Goal: Task Accomplishment & Management: Manage account settings

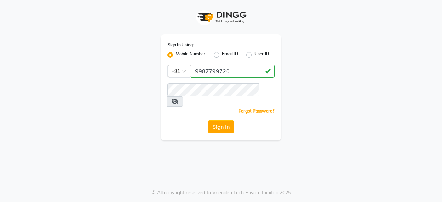
type input "9987799720"
click at [216, 109] on div "Sign In Using: Mobile Number Email ID User ID Country Code × [PHONE_NUMBER] Rem…" at bounding box center [220, 87] width 121 height 106
click at [219, 120] on button "Sign In" at bounding box center [221, 126] width 26 height 13
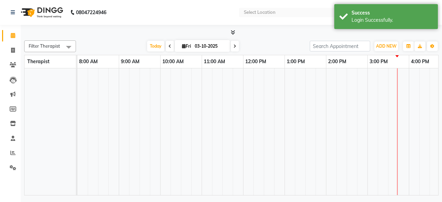
select select "en"
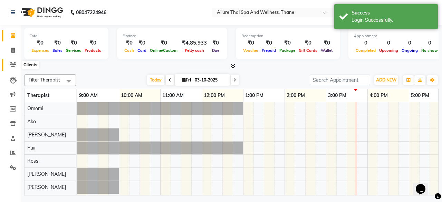
click at [14, 67] on icon at bounding box center [13, 64] width 7 height 5
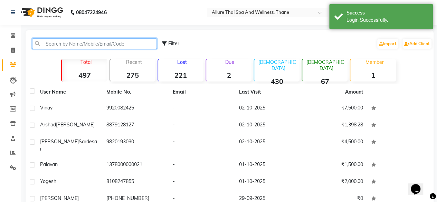
click at [94, 47] on input "text" at bounding box center [94, 43] width 125 height 11
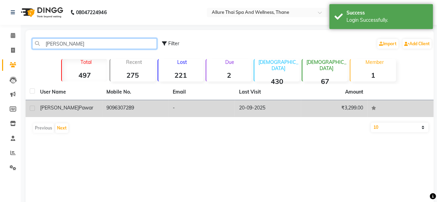
type input "[PERSON_NAME]"
click at [176, 113] on td "-" at bounding box center [201, 108] width 66 height 17
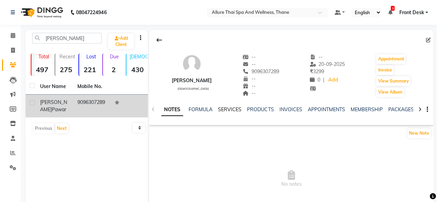
click at [223, 112] on link "SERVICES" at bounding box center [229, 109] width 23 height 6
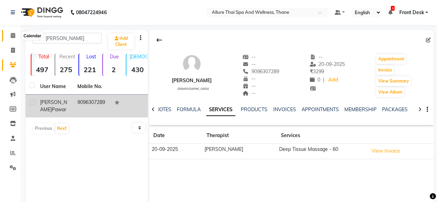
click at [15, 33] on span at bounding box center [13, 36] width 12 height 8
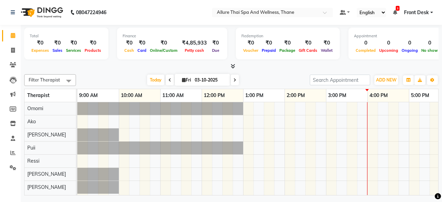
click at [293, 147] on div at bounding box center [387, 148] width 621 height 93
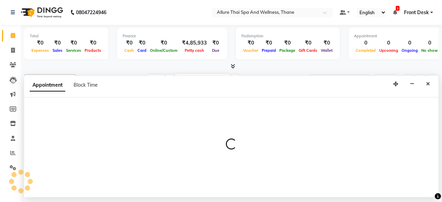
select select "85559"
select select "840"
select select "tentative"
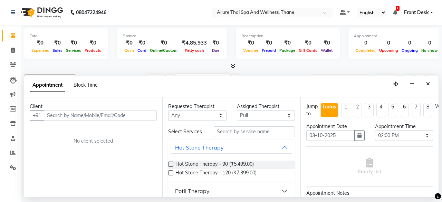
click at [293, 147] on div "Requested Therapist Any Ako [PERSON_NAME] Puii [PERSON_NAME] Assigned Therapist…" at bounding box center [231, 147] width 138 height 100
click at [246, 169] on span "Hot Stone Therapy - 120 (₹7,399.00)" at bounding box center [215, 173] width 81 height 9
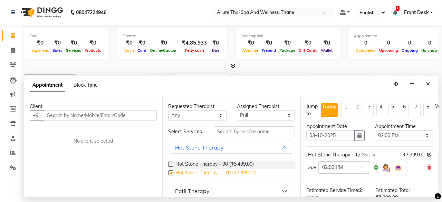
checkbox input "false"
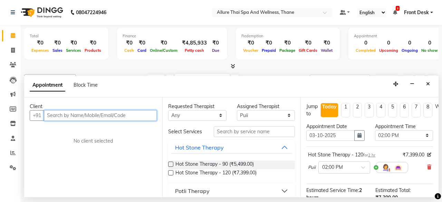
click at [111, 120] on input "text" at bounding box center [100, 115] width 113 height 11
type input "9821863990"
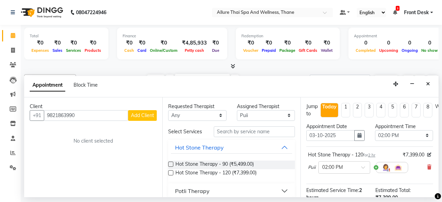
click at [148, 114] on span "Add Client" at bounding box center [142, 115] width 23 height 6
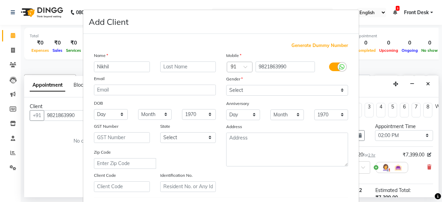
type input "Nikhil"
type input "[DATE]"
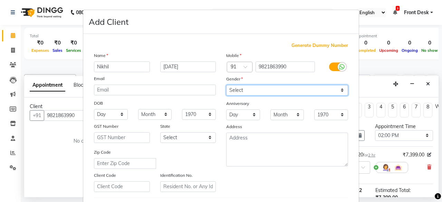
click at [298, 86] on select "Select [DEMOGRAPHIC_DATA] [DEMOGRAPHIC_DATA] Other Prefer Not To Say" at bounding box center [287, 90] width 122 height 11
select select "[DEMOGRAPHIC_DATA]"
click at [226, 85] on select "Select [DEMOGRAPHIC_DATA] [DEMOGRAPHIC_DATA] Other Prefer Not To Say" at bounding box center [287, 90] width 122 height 11
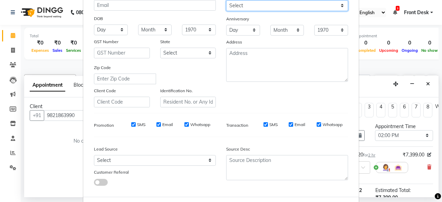
scroll to position [108, 0]
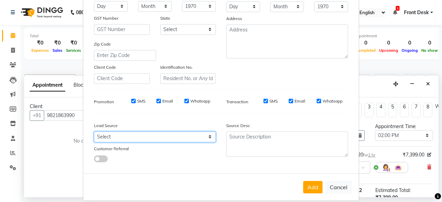
click at [130, 131] on select "Select Walk-in Referral Internet Friend Word of Mouth Advertisement Facebook Ju…" at bounding box center [155, 136] width 122 height 11
select select "55726"
click at [94, 131] on select "Select Walk-in Referral Internet Friend Word of Mouth Advertisement Facebook Ju…" at bounding box center [155, 136] width 122 height 11
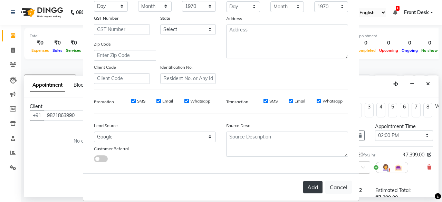
click at [315, 190] on button "Add" at bounding box center [312, 187] width 19 height 12
select select
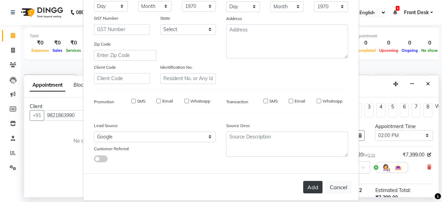
select select
checkbox input "false"
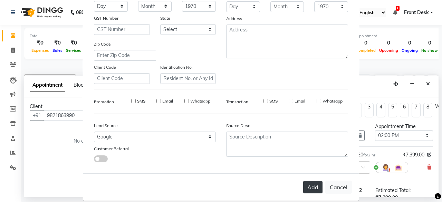
checkbox input "false"
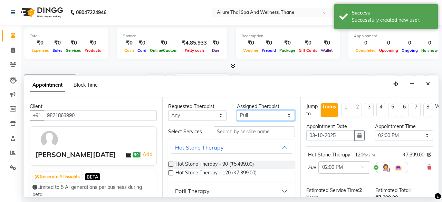
click at [238, 110] on select "Select Ako [PERSON_NAME] Puii [PERSON_NAME]" at bounding box center [266, 115] width 58 height 11
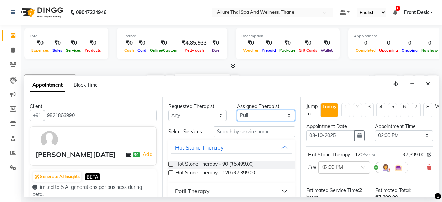
select select "91479"
click at [237, 110] on select "Select Ako [PERSON_NAME] Puii [PERSON_NAME]" at bounding box center [266, 115] width 58 height 11
drag, startPoint x: 238, startPoint y: 126, endPoint x: 241, endPoint y: 133, distance: 7.9
click at [241, 133] on div "Requested Therapist Any Ako [PERSON_NAME] Puii [PERSON_NAME] Assigned Therapist…" at bounding box center [231, 147] width 138 height 100
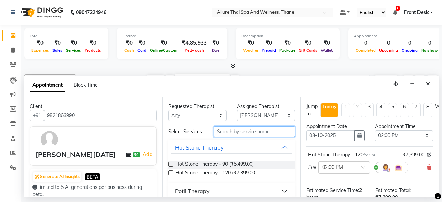
click at [241, 133] on input "text" at bounding box center [254, 131] width 81 height 11
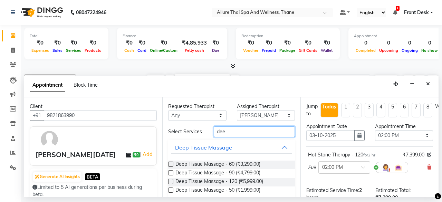
type input "dee"
click at [169, 164] on label at bounding box center [170, 164] width 5 height 5
click at [169, 164] on input "checkbox" at bounding box center [170, 165] width 4 height 4
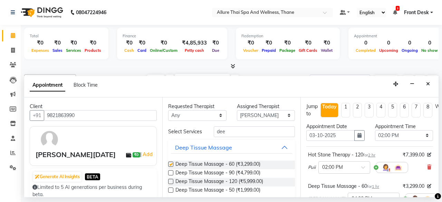
checkbox input "false"
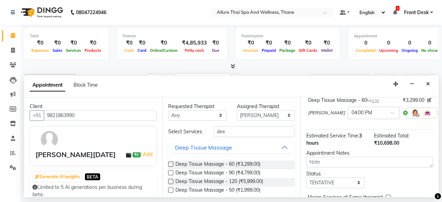
scroll to position [57, 0]
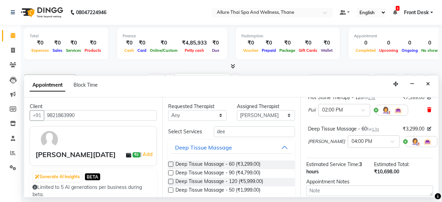
click at [427, 109] on icon at bounding box center [429, 109] width 4 height 5
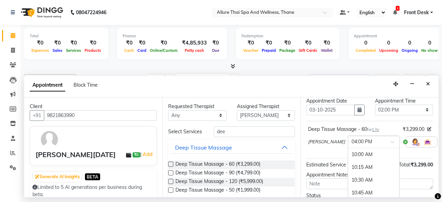
scroll to position [306, 0]
click at [364, 136] on div "× 04:00 PM" at bounding box center [374, 142] width 52 height 12
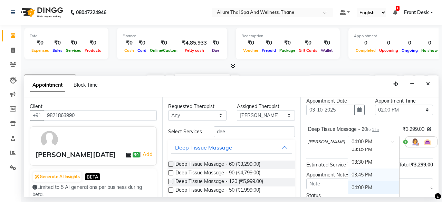
click at [348, 168] on div "03:45 PM" at bounding box center [373, 174] width 51 height 13
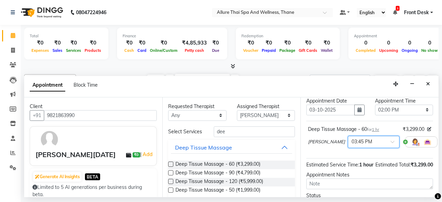
scroll to position [94, 0]
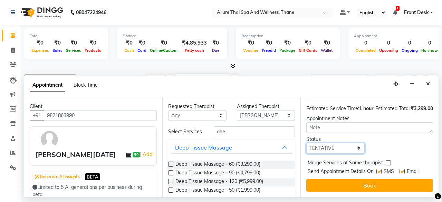
click at [335, 143] on select "Select TENTATIVE CONFIRM CHECK-IN UPCOMING" at bounding box center [335, 148] width 58 height 11
select select "check-in"
click at [306, 143] on select "Select TENTATIVE CONFIRM CHECK-IN UPCOMING" at bounding box center [335, 148] width 58 height 11
click at [381, 169] on label at bounding box center [378, 171] width 5 height 5
click at [381, 170] on input "checkbox" at bounding box center [378, 172] width 4 height 4
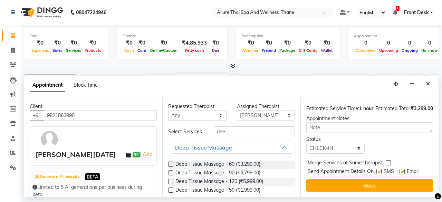
checkbox input "false"
click at [401, 169] on label at bounding box center [401, 171] width 5 height 5
click at [401, 170] on input "checkbox" at bounding box center [401, 172] width 4 height 4
checkbox input "false"
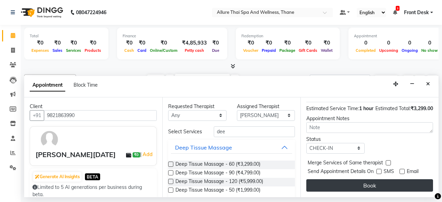
click at [385, 182] on button "Book" at bounding box center [369, 185] width 127 height 12
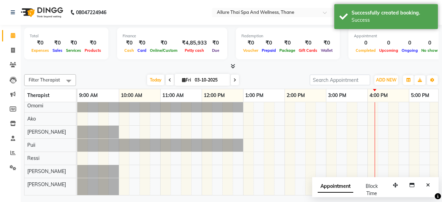
scroll to position [10, 0]
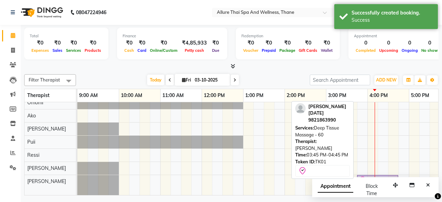
click at [365, 176] on icon at bounding box center [362, 180] width 8 height 8
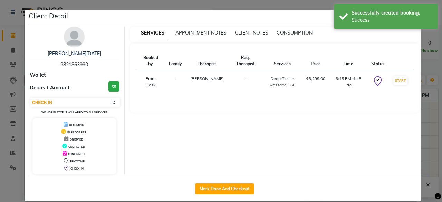
click at [270, 76] on div "Deep Tissue Massage - 60" at bounding box center [282, 82] width 31 height 12
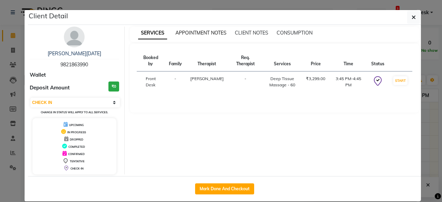
click at [205, 32] on span "APPOINTMENT NOTES" at bounding box center [200, 33] width 51 height 6
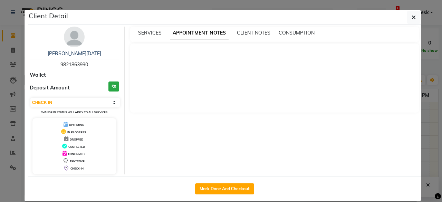
click at [230, 30] on div "SERVICES APPOINTMENT NOTES CLIENT NOTES CONSUMPTION" at bounding box center [270, 32] width 281 height 7
click at [237, 30] on span "CLIENT NOTES" at bounding box center [253, 33] width 33 height 6
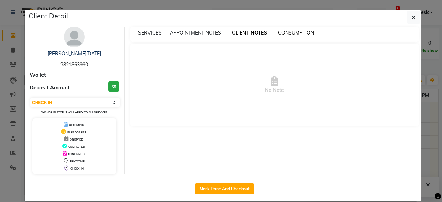
click at [297, 34] on span "CONSUMPTION" at bounding box center [296, 33] width 36 height 6
click at [149, 31] on span "SERVICES" at bounding box center [149, 33] width 23 height 6
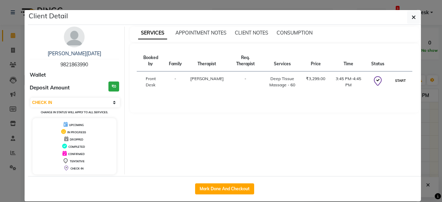
click at [398, 76] on button "START" at bounding box center [400, 80] width 14 height 9
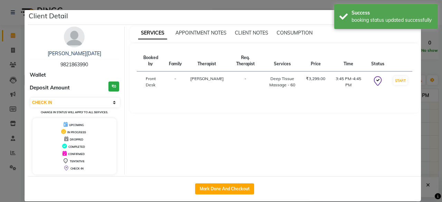
select select "1"
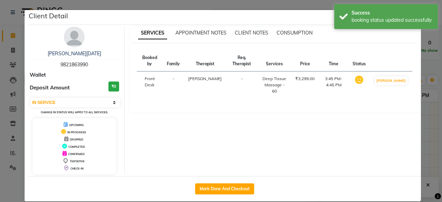
click at [431, 127] on ngb-modal-window "Client Detail [PERSON_NAME][DATE] 9821863990 Wallet Deposit Amount ₹0 Select IN…" at bounding box center [221, 101] width 442 height 202
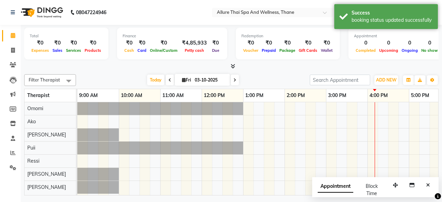
scroll to position [0, 110]
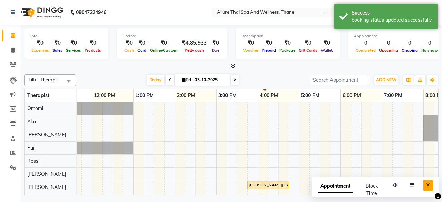
click at [425, 180] on button "Close" at bounding box center [428, 185] width 10 height 11
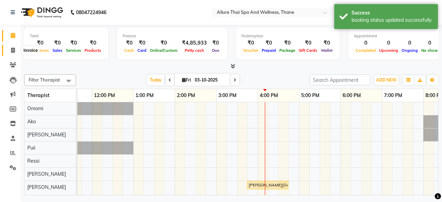
click at [12, 49] on icon at bounding box center [13, 50] width 4 height 5
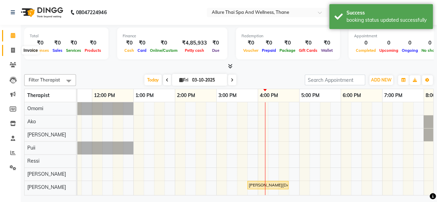
select select "8525"
select select "service"
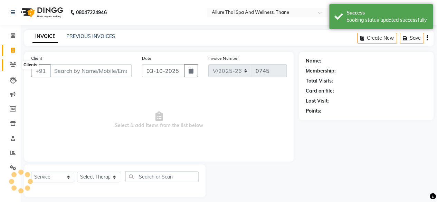
click at [12, 64] on icon at bounding box center [13, 64] width 7 height 5
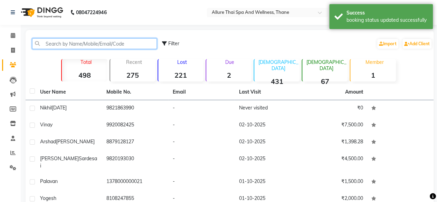
click at [80, 45] on input "text" at bounding box center [94, 43] width 125 height 11
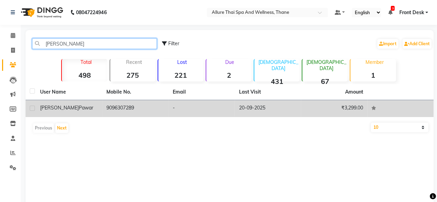
type input "[PERSON_NAME]"
click at [126, 110] on td "9096307289" at bounding box center [135, 108] width 66 height 17
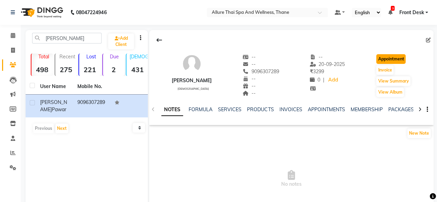
click at [388, 62] on button "Appointment" at bounding box center [390, 59] width 29 height 10
select select "tentative"
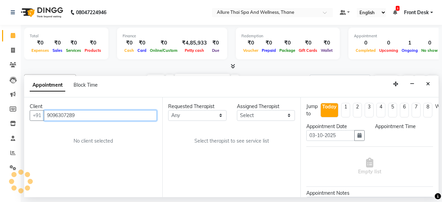
scroll to position [0, 260]
select select "600"
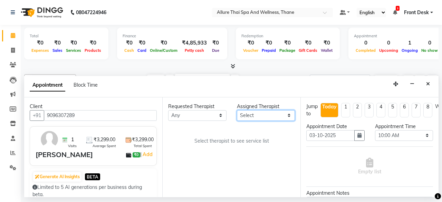
click at [260, 117] on select "Select Ako [PERSON_NAME] Puii [PERSON_NAME]" at bounding box center [266, 115] width 58 height 11
select select "91478"
click at [237, 110] on select "Select Ako [PERSON_NAME] Puii [PERSON_NAME]" at bounding box center [266, 115] width 58 height 11
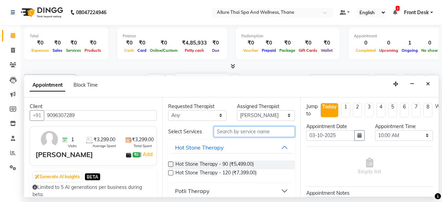
click at [237, 128] on input "text" at bounding box center [254, 131] width 81 height 11
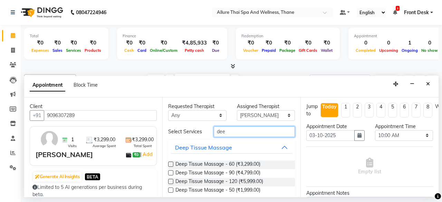
type input "dee"
click at [170, 163] on label at bounding box center [170, 164] width 5 height 5
click at [170, 163] on input "checkbox" at bounding box center [170, 165] width 4 height 4
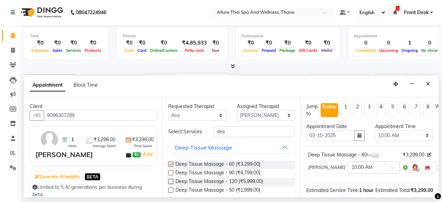
checkbox input "false"
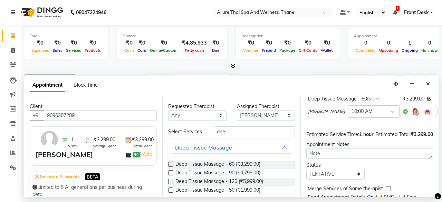
scroll to position [57, 0]
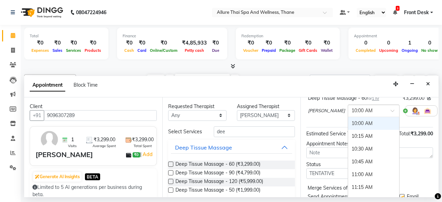
click at [351, 110] on input "text" at bounding box center [366, 110] width 30 height 7
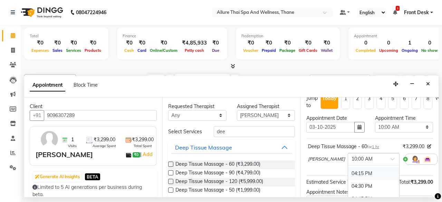
scroll to position [303, 0]
click at [348, 170] on div "04:00 PM" at bounding box center [373, 175] width 51 height 13
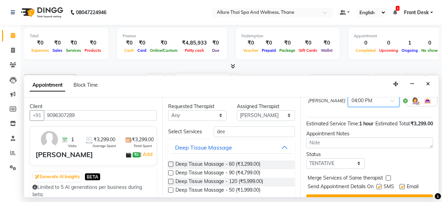
scroll to position [71, 0]
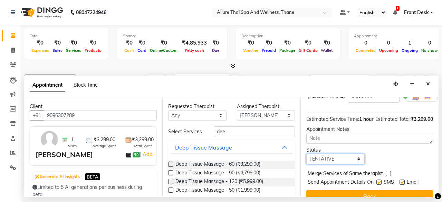
click at [335, 164] on select "Select TENTATIVE CONFIRM CHECK-IN UPCOMING" at bounding box center [335, 159] width 58 height 11
select select "check-in"
click at [306, 160] on select "Select TENTATIVE CONFIRM CHECK-IN UPCOMING" at bounding box center [335, 159] width 58 height 11
click at [380, 185] on label at bounding box center [378, 181] width 5 height 5
click at [380, 185] on input "checkbox" at bounding box center [378, 182] width 4 height 4
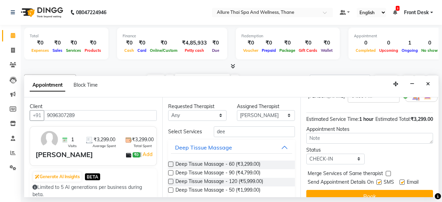
checkbox input "false"
click at [401, 185] on label at bounding box center [401, 181] width 5 height 5
click at [401, 185] on input "checkbox" at bounding box center [401, 182] width 4 height 4
checkbox input "false"
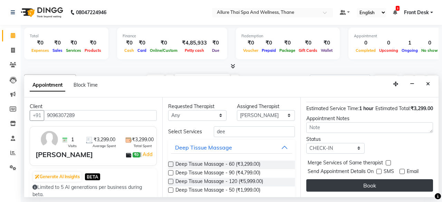
click at [384, 180] on button "Book" at bounding box center [369, 185] width 127 height 12
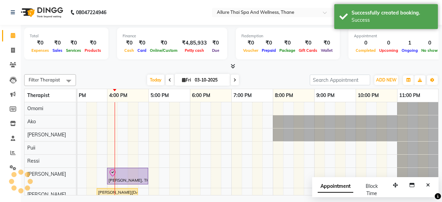
scroll to position [10, 0]
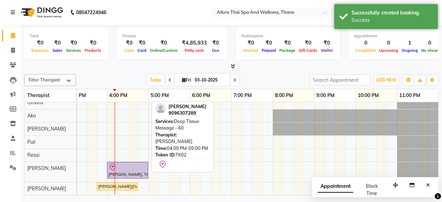
click at [124, 164] on div at bounding box center [127, 167] width 38 height 8
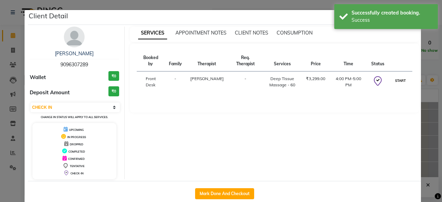
click at [397, 76] on button "START" at bounding box center [400, 80] width 14 height 9
select select "1"
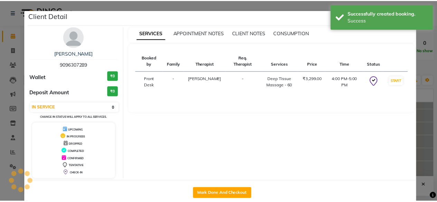
scroll to position [3, 260]
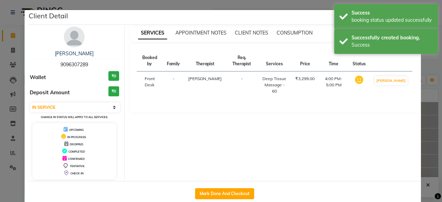
click at [420, 126] on div "SERVICES APPOINTMENT NOTES CLIENT NOTES CONSUMPTION Booked by Family Therapist …" at bounding box center [275, 103] width 300 height 153
click at [424, 120] on ngb-modal-window "Client Detail [PERSON_NAME] 9096307289 Wallet ₹0 Deposit Amount ₹0 Select IN SE…" at bounding box center [221, 101] width 442 height 202
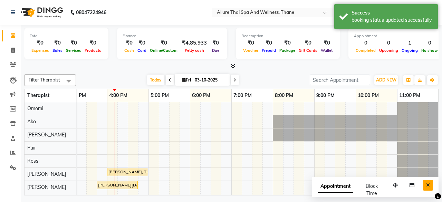
click at [430, 185] on button "Close" at bounding box center [428, 185] width 10 height 11
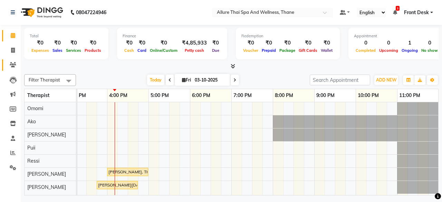
click at [6, 65] on link "Clients" at bounding box center [10, 64] width 17 height 11
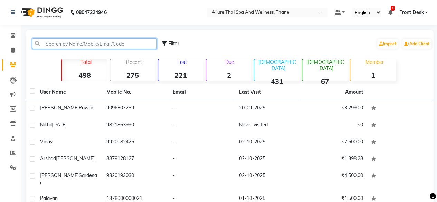
click at [103, 43] on input "text" at bounding box center [94, 43] width 125 height 11
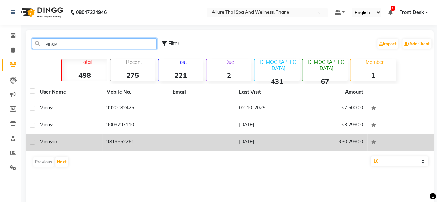
type input "vinay"
click at [221, 148] on td "-" at bounding box center [201, 142] width 66 height 17
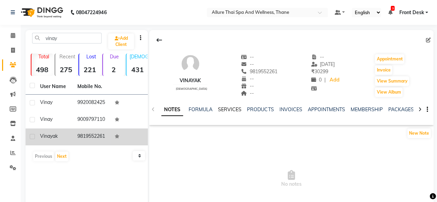
click at [229, 109] on link "SERVICES" at bounding box center [229, 109] width 23 height 6
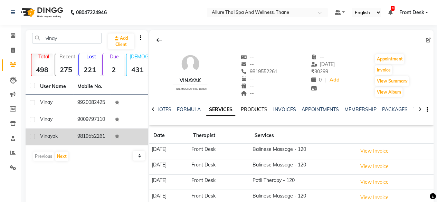
click at [254, 109] on link "PRODUCTS" at bounding box center [254, 109] width 27 height 6
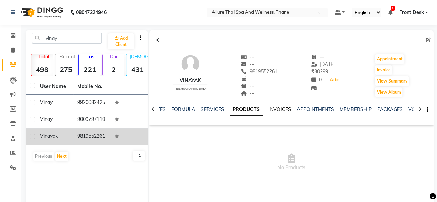
click at [280, 110] on link "INVOICES" at bounding box center [279, 109] width 23 height 6
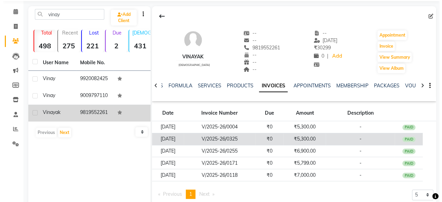
scroll to position [21, 0]
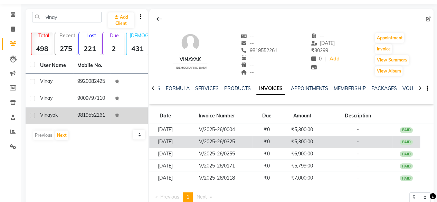
click at [281, 164] on td "₹0" at bounding box center [266, 166] width 28 height 12
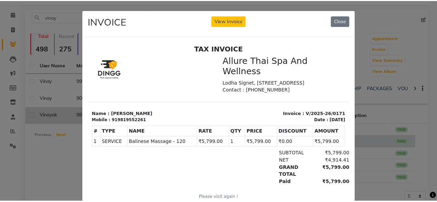
scroll to position [0, 0]
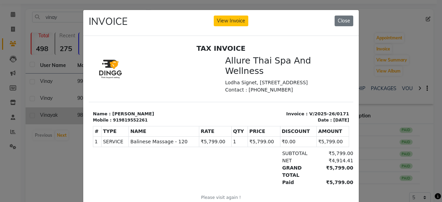
click at [328, 19] on div "INVOICE View Invoice Close" at bounding box center [220, 23] width 275 height 26
click at [348, 22] on button "Close" at bounding box center [343, 21] width 19 height 11
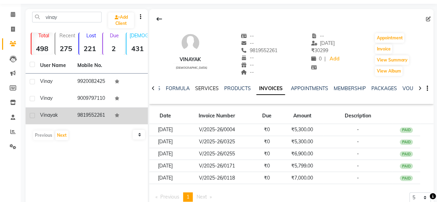
click at [210, 88] on link "SERVICES" at bounding box center [206, 88] width 23 height 6
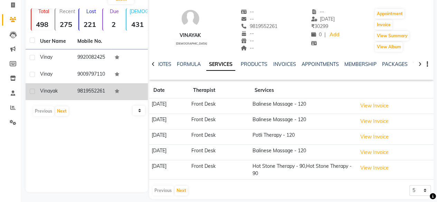
scroll to position [50, 0]
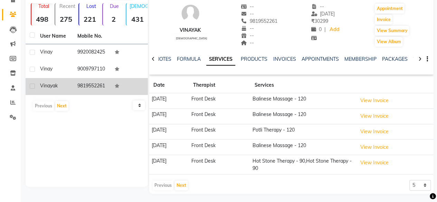
drag, startPoint x: 257, startPoint y: 154, endPoint x: 306, endPoint y: 169, distance: 50.9
click at [306, 169] on tr "[DATE] Front Desk Hot Stone Therapy - 90,Hot Stone Therapy - 90 View Invoice" at bounding box center [291, 164] width 284 height 19
click at [278, 55] on div "NOTES FORMULA SERVICES PRODUCTS INVOICES APPOINTMENTS MEMBERSHIP PACKAGES VOUCH…" at bounding box center [291, 59] width 284 height 24
click at [283, 58] on link "INVOICES" at bounding box center [284, 59] width 23 height 6
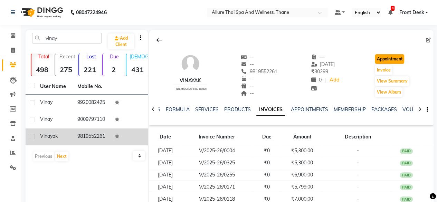
click at [377, 55] on button "Appointment" at bounding box center [388, 59] width 29 height 10
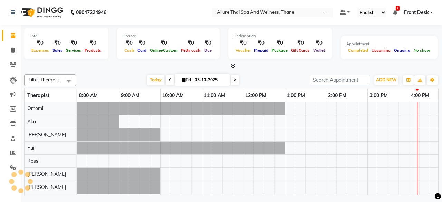
select select "600"
select select "tentative"
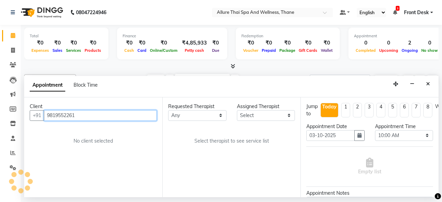
scroll to position [0, 260]
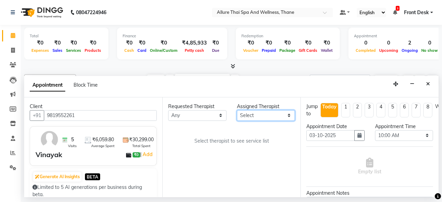
click at [256, 112] on select "Select Ako [PERSON_NAME] Puii [PERSON_NAME]" at bounding box center [266, 115] width 58 height 11
select select "84280"
click at [237, 110] on select "Select Ako [PERSON_NAME] Puii [PERSON_NAME]" at bounding box center [266, 115] width 58 height 11
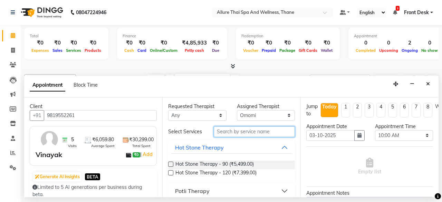
click at [240, 131] on input "text" at bounding box center [254, 131] width 81 height 11
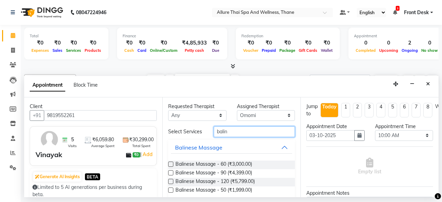
type input "balin"
click at [169, 182] on label at bounding box center [170, 181] width 5 height 5
click at [169, 182] on input "checkbox" at bounding box center [170, 182] width 4 height 4
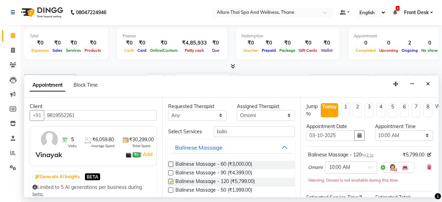
checkbox input "false"
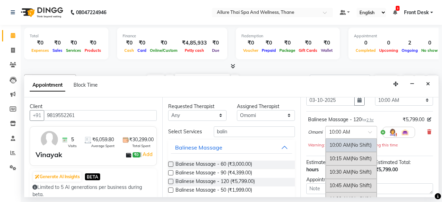
click at [345, 127] on div "× 10:00 AM" at bounding box center [351, 132] width 52 height 12
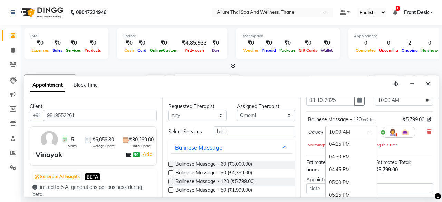
scroll to position [336, 0]
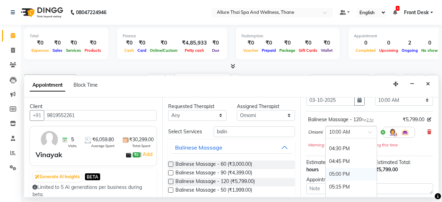
click at [344, 168] on div "05:00 PM" at bounding box center [350, 174] width 51 height 13
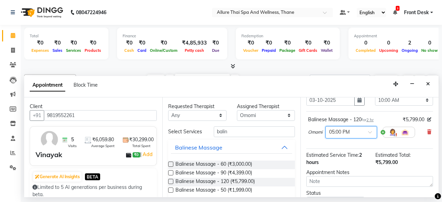
scroll to position [84, 0]
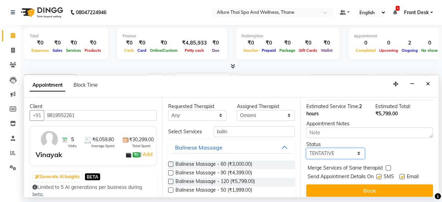
click at [328, 153] on select "Select TENTATIVE CONFIRM CHECK-IN UPCOMING" at bounding box center [335, 153] width 58 height 11
select select "upcoming"
click at [306, 148] on select "Select TENTATIVE CONFIRM CHECK-IN UPCOMING" at bounding box center [335, 153] width 58 height 11
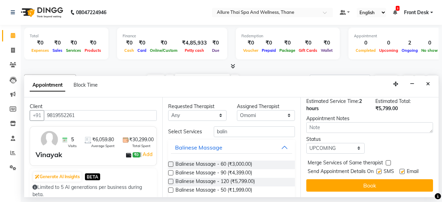
click at [380, 169] on label at bounding box center [378, 171] width 5 height 5
click at [380, 170] on input "checkbox" at bounding box center [378, 172] width 4 height 4
checkbox input "false"
click at [405, 168] on div "Email" at bounding box center [411, 172] width 25 height 9
click at [402, 169] on label at bounding box center [401, 171] width 5 height 5
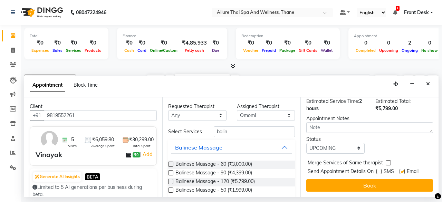
click at [402, 170] on input "checkbox" at bounding box center [401, 172] width 4 height 4
checkbox input "false"
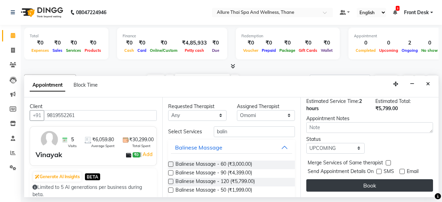
click at [387, 180] on button "Book" at bounding box center [369, 185] width 127 height 12
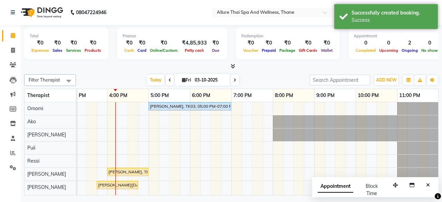
scroll to position [0, 0]
click at [150, 134] on div "[PERSON_NAME], TK03, 05:00 PM-07:00 PM, Balinese Massage - 120 [PERSON_NAME], T…" at bounding box center [127, 148] width 621 height 93
select select "84282"
select select "1020"
select select "tentative"
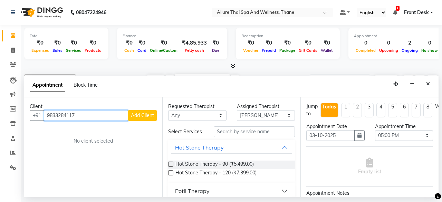
type input "9833284117"
click at [144, 121] on div "Client [PHONE_NUMBER] Add Client No client selected" at bounding box center [93, 147] width 138 height 100
click at [142, 114] on span "Add Client" at bounding box center [142, 115] width 23 height 6
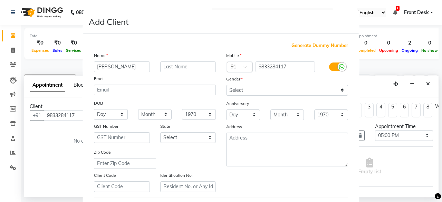
type input "[PERSON_NAME]"
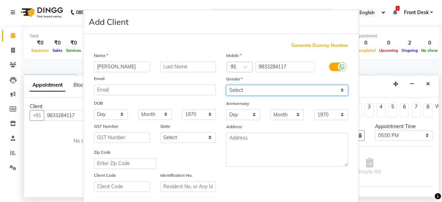
click at [261, 85] on select "Select [DEMOGRAPHIC_DATA] [DEMOGRAPHIC_DATA] Other Prefer Not To Say" at bounding box center [287, 90] width 122 height 11
select select "[DEMOGRAPHIC_DATA]"
click at [226, 85] on select "Select [DEMOGRAPHIC_DATA] [DEMOGRAPHIC_DATA] Other Prefer Not To Say" at bounding box center [287, 90] width 122 height 11
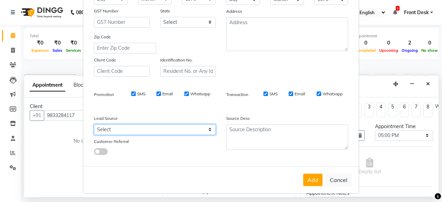
click at [151, 134] on select "Select Walk-in Referral Internet Friend Word of Mouth Advertisement Facebook Ju…" at bounding box center [155, 129] width 122 height 11
select select "55726"
click at [94, 124] on select "Select Walk-in Referral Internet Friend Word of Mouth Advertisement Facebook Ju…" at bounding box center [155, 129] width 122 height 11
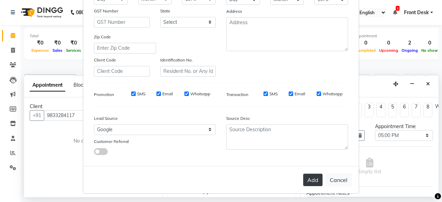
click at [305, 176] on button "Add" at bounding box center [312, 180] width 19 height 12
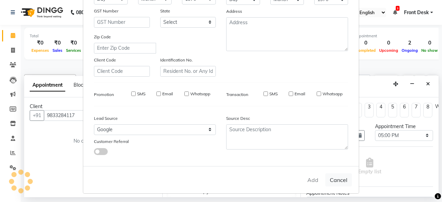
select select
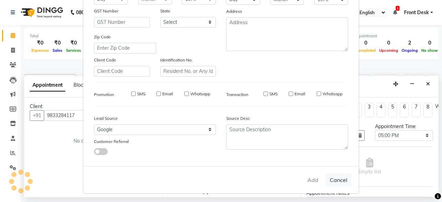
select select
checkbox input "false"
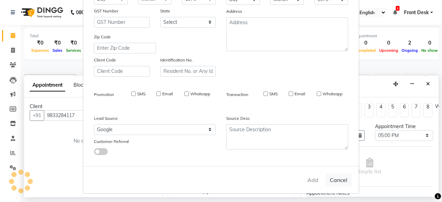
checkbox input "false"
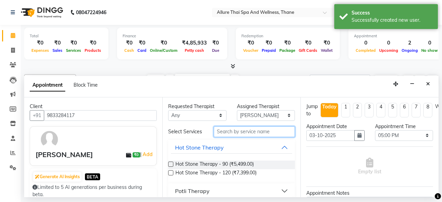
click at [248, 131] on input "text" at bounding box center [254, 131] width 81 height 11
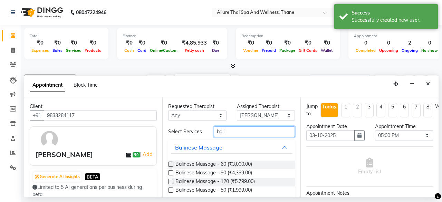
type input "bali"
click at [170, 162] on label at bounding box center [170, 164] width 5 height 5
click at [170, 163] on input "checkbox" at bounding box center [170, 165] width 4 height 4
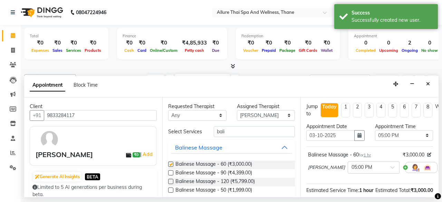
checkbox input "false"
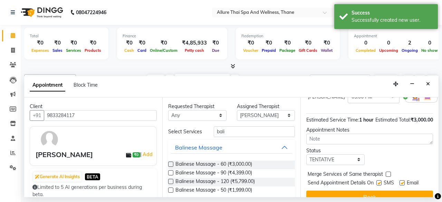
scroll to position [76, 0]
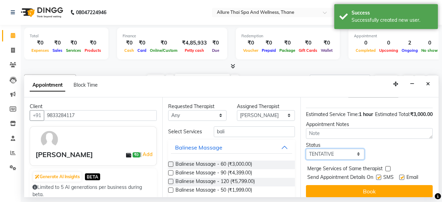
click at [332, 159] on select "Select TENTATIVE CONFIRM CHECK-IN UPCOMING" at bounding box center [335, 154] width 58 height 11
select select "upcoming"
click at [306, 155] on select "Select TENTATIVE CONFIRM CHECK-IN UPCOMING" at bounding box center [335, 154] width 58 height 11
click at [379, 180] on label at bounding box center [378, 177] width 5 height 5
click at [379, 180] on input "checkbox" at bounding box center [378, 178] width 4 height 4
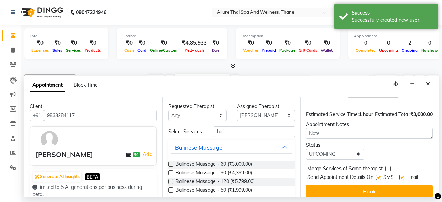
checkbox input "false"
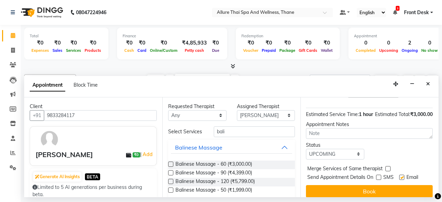
click at [404, 180] on label at bounding box center [401, 177] width 5 height 5
click at [403, 180] on input "checkbox" at bounding box center [401, 178] width 4 height 4
checkbox input "false"
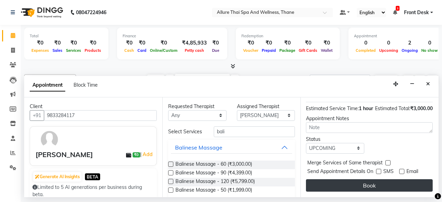
click at [378, 180] on button "Book" at bounding box center [369, 185] width 127 height 12
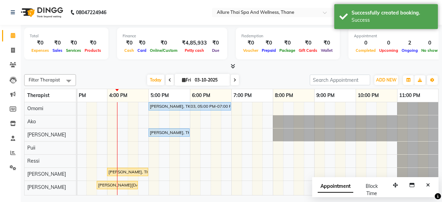
scroll to position [0, 193]
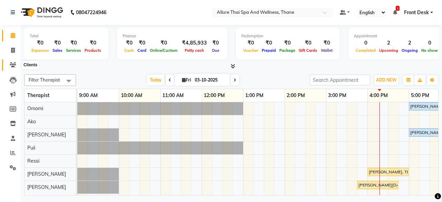
click at [8, 64] on span at bounding box center [13, 65] width 12 height 8
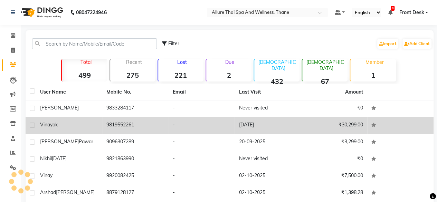
click at [168, 133] on td "-" at bounding box center [201, 125] width 66 height 17
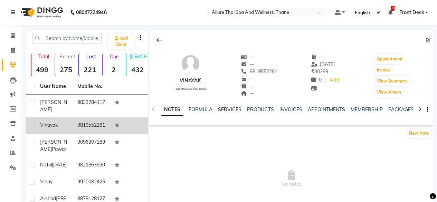
click at [232, 109] on link "SERVICES" at bounding box center [229, 109] width 23 height 6
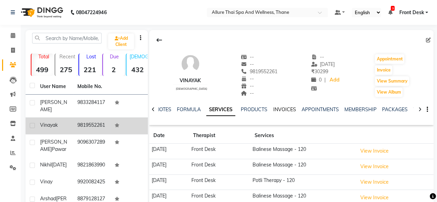
click at [282, 108] on link "INVOICES" at bounding box center [284, 109] width 23 height 6
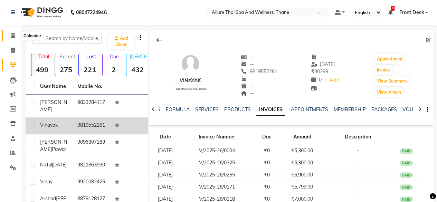
click at [12, 36] on icon at bounding box center [13, 35] width 4 height 5
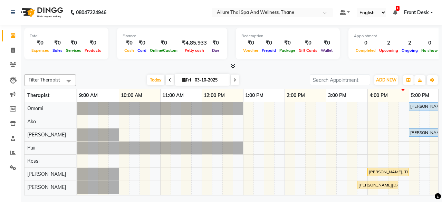
scroll to position [0, 170]
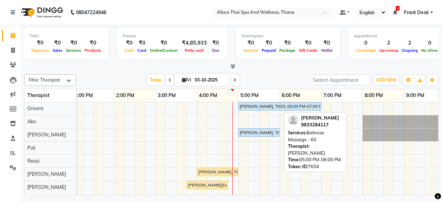
click at [258, 130] on div "[PERSON_NAME], TK04, 05:00 PM-06:00 PM, Balinese Massage - 60" at bounding box center [259, 132] width 40 height 6
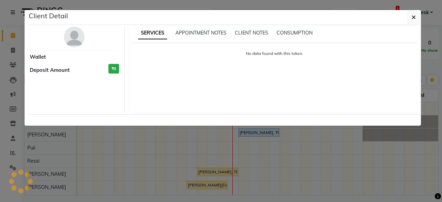
select select "5"
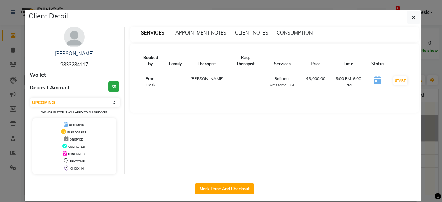
click at [73, 168] on span "CHECK-IN" at bounding box center [76, 168] width 13 height 3
click at [64, 168] on icon at bounding box center [67, 168] width 6 height 6
click at [411, 17] on icon "button" at bounding box center [413, 17] width 4 height 6
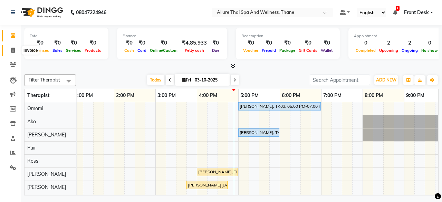
click at [15, 51] on span at bounding box center [13, 51] width 12 height 8
select select "service"
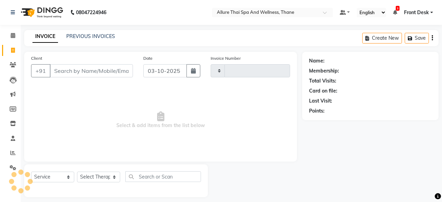
type input "0745"
select select "8525"
click at [13, 61] on span at bounding box center [13, 65] width 12 height 8
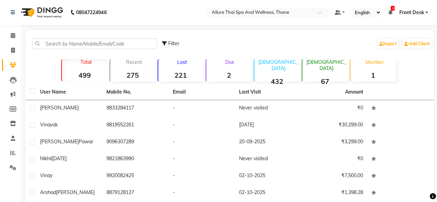
click at [154, 98] on th "Mobile No." at bounding box center [135, 92] width 66 height 16
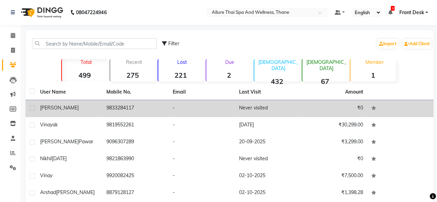
click at [156, 103] on td "9833284117" at bounding box center [135, 108] width 66 height 17
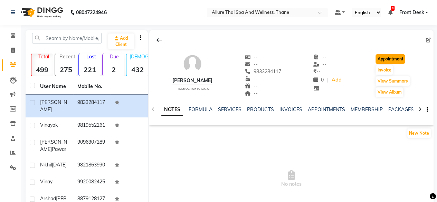
click at [389, 58] on button "Appointment" at bounding box center [389, 59] width 29 height 10
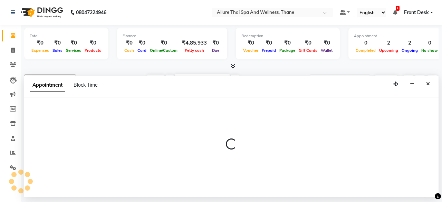
scroll to position [0, 260]
select select "600"
select select "tentative"
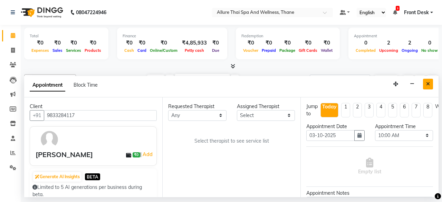
click at [428, 83] on icon "Close" at bounding box center [428, 83] width 4 height 5
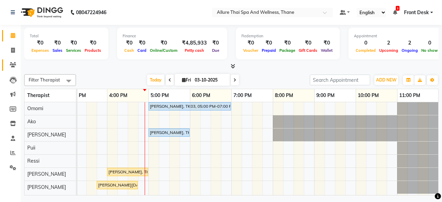
click at [4, 63] on link "Clients" at bounding box center [10, 64] width 17 height 11
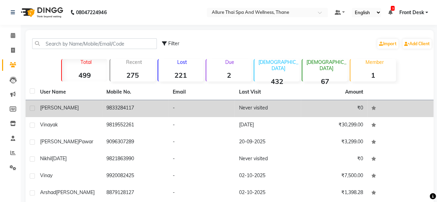
click at [94, 111] on td "[PERSON_NAME]" at bounding box center [69, 108] width 66 height 17
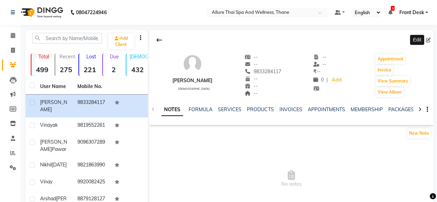
click at [426, 42] on icon at bounding box center [428, 40] width 5 height 5
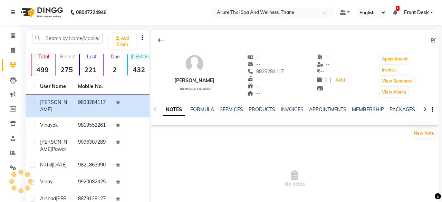
select select "[DEMOGRAPHIC_DATA]"
select select "55726"
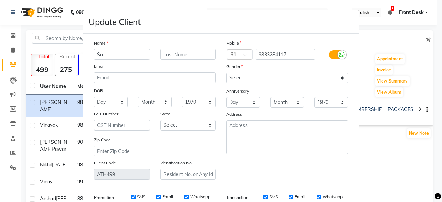
type input "S"
type input "n"
type input "Ninaad"
type input "Sarang"
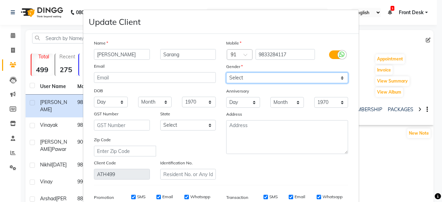
click at [257, 80] on select "Select [DEMOGRAPHIC_DATA] [DEMOGRAPHIC_DATA] Other Prefer Not To Say" at bounding box center [287, 77] width 122 height 11
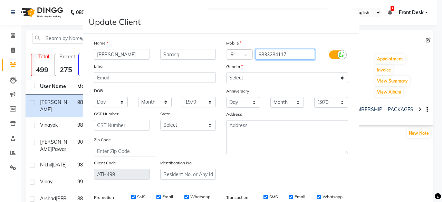
click at [270, 53] on input "9833284117" at bounding box center [285, 54] width 60 height 11
paste input "3326"
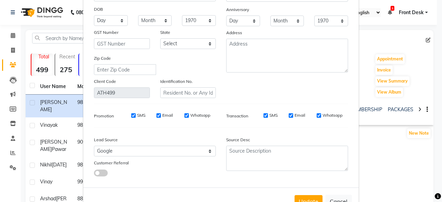
scroll to position [82, 0]
type input "9833283326"
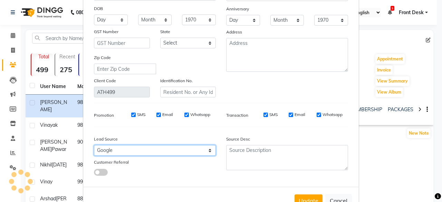
click at [121, 147] on select "Select Walk-in Referral Internet Friend Word of Mouth Advertisement Facebook Ju…" at bounding box center [155, 150] width 122 height 11
click at [94, 145] on select "Select Walk-in Referral Internet Friend Word of Mouth Advertisement Facebook Ju…" at bounding box center [155, 150] width 122 height 11
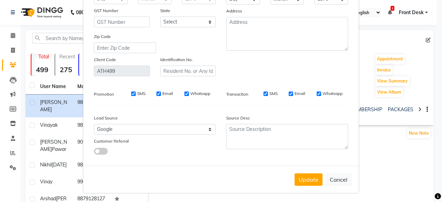
click at [305, 186] on div "Update Cancel" at bounding box center [220, 179] width 275 height 27
click at [306, 180] on button "Update" at bounding box center [308, 179] width 28 height 12
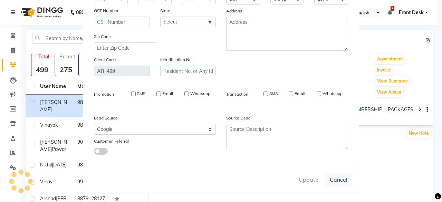
select select
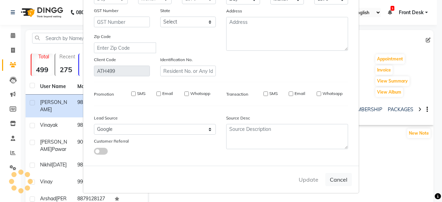
select select
checkbox input "false"
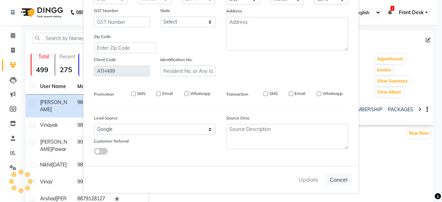
checkbox input "false"
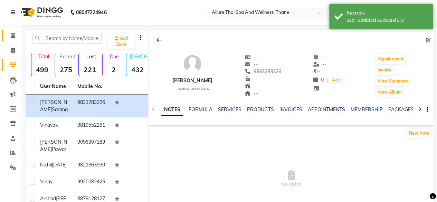
click at [10, 40] on link "Calendar" at bounding box center [10, 35] width 17 height 11
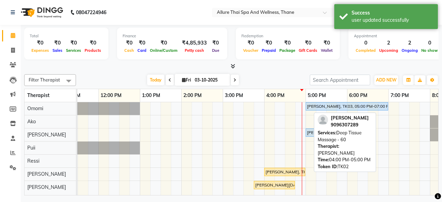
scroll to position [0, 104]
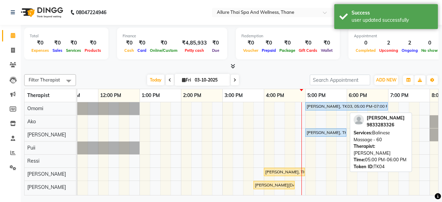
click at [332, 134] on div "Ninaad Sarang, TK04, 05:00 PM-06:00 PM, Balinese Massage - 60" at bounding box center [326, 132] width 40 height 6
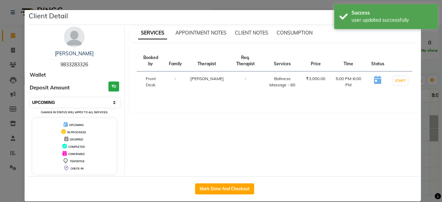
click at [89, 100] on select "Select IN SERVICE CONFIRMED TENTATIVE CHECK IN MARK DONE DROPPED UPCOMING" at bounding box center [74, 103] width 89 height 10
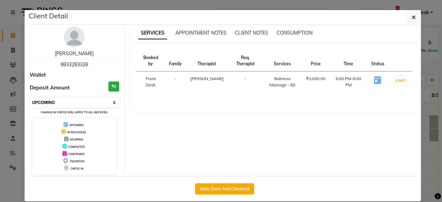
select select "8"
click at [30, 98] on select "Select IN SERVICE CONFIRMED TENTATIVE CHECK IN MARK DONE DROPPED UPCOMING" at bounding box center [74, 103] width 89 height 10
click at [413, 18] on icon "button" at bounding box center [413, 17] width 4 height 6
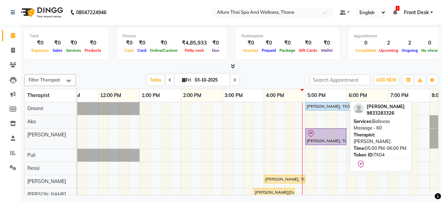
click at [315, 141] on div "Ninaad Sarang, TK04, 05:00 PM-06:00 PM, Balinese Massage - 60" at bounding box center [326, 136] width 40 height 14
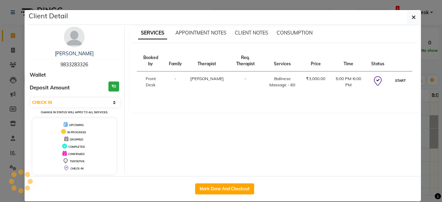
click at [400, 76] on button "START" at bounding box center [400, 80] width 14 height 9
select select "1"
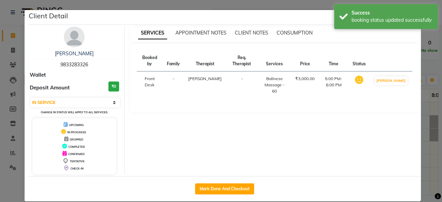
click at [426, 105] on ngb-modal-window "Client Detail Ninaad Sarang 9833283326 Wallet Deposit Amount ₹0 Select IN SERVI…" at bounding box center [221, 101] width 442 height 202
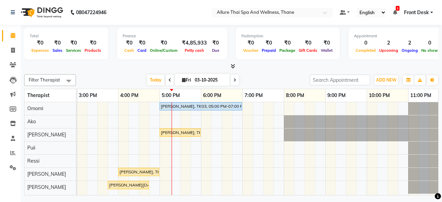
scroll to position [0, 0]
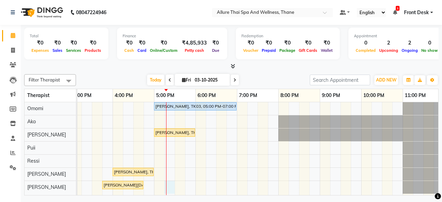
click at [167, 185] on div "Vinayak, TK03, 05:00 PM-07:00 PM, Balinese Massage - 120 Ninaad Sarang, TK04, 0…" at bounding box center [133, 148] width 621 height 93
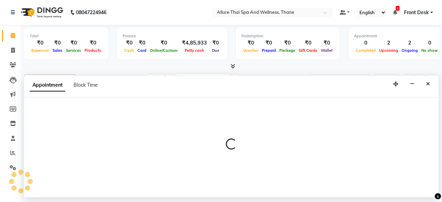
select select "91479"
select select "1035"
select select "tentative"
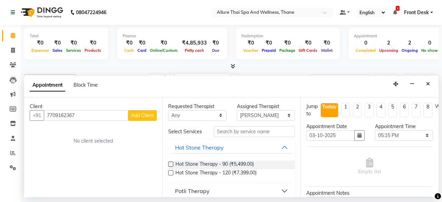
type input "7709162367"
click at [148, 115] on span "Add Client" at bounding box center [142, 115] width 23 height 6
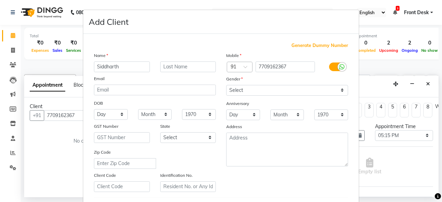
type input "Siddharth"
click at [164, 67] on input "text" at bounding box center [188, 66] width 56 height 11
type input "[PERSON_NAME]"
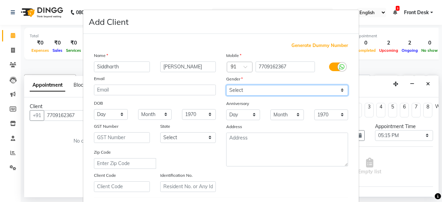
click at [267, 88] on select "Select [DEMOGRAPHIC_DATA] [DEMOGRAPHIC_DATA] Other Prefer Not To Say" at bounding box center [287, 90] width 122 height 11
select select "[DEMOGRAPHIC_DATA]"
click at [226, 85] on select "Select [DEMOGRAPHIC_DATA] [DEMOGRAPHIC_DATA] Other Prefer Not To Say" at bounding box center [287, 90] width 122 height 11
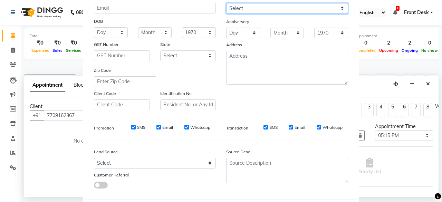
scroll to position [82, 0]
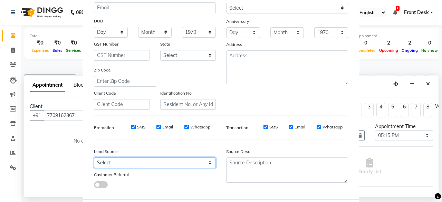
click at [133, 163] on select "Select Walk-in Referral Internet Friend Word of Mouth Advertisement Facebook Ju…" at bounding box center [155, 162] width 122 height 11
click at [94, 157] on select "Select Walk-in Referral Internet Friend Word of Mouth Advertisement Facebook Ju…" at bounding box center [155, 162] width 122 height 11
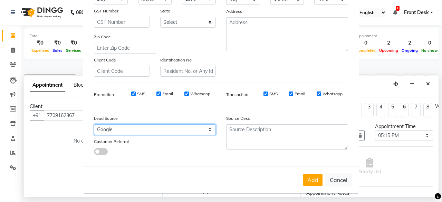
click at [167, 125] on select "Select Walk-in Referral Internet Friend Word of Mouth Advertisement Facebook Ju…" at bounding box center [155, 129] width 122 height 11
select select "55718"
click at [94, 124] on select "Select Walk-in Referral Internet Friend Word of Mouth Advertisement Facebook Ju…" at bounding box center [155, 129] width 122 height 11
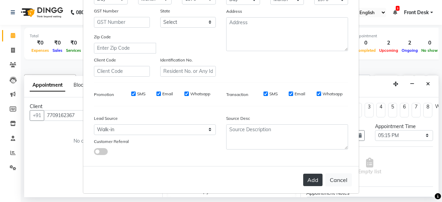
click at [310, 177] on button "Add" at bounding box center [312, 180] width 19 height 12
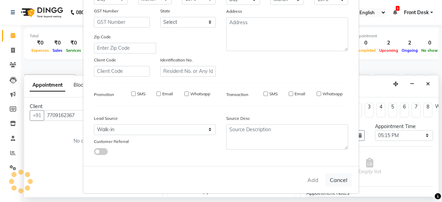
select select
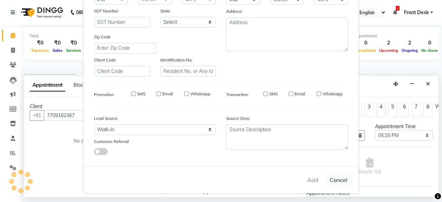
select select
checkbox input "false"
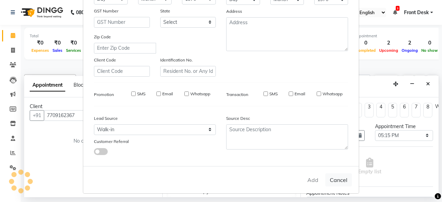
checkbox input "false"
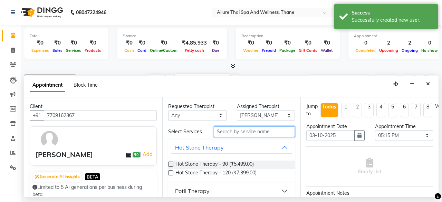
click at [256, 128] on input "text" at bounding box center [254, 131] width 81 height 11
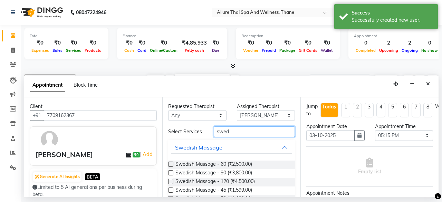
type input "swed"
click at [171, 162] on label at bounding box center [170, 164] width 5 height 5
click at [171, 163] on input "checkbox" at bounding box center [170, 165] width 4 height 4
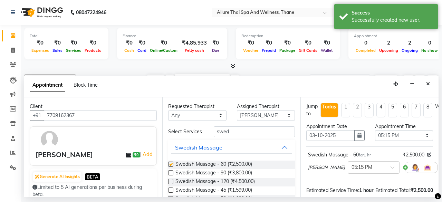
checkbox input "false"
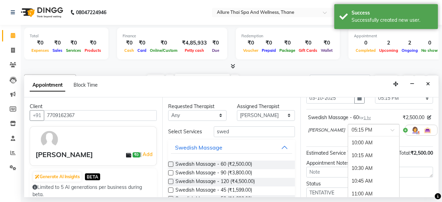
scroll to position [372, 0]
click at [351, 130] on input "text" at bounding box center [366, 129] width 30 height 7
click at [348, 158] on div "05:30 PM" at bounding box center [373, 156] width 51 height 13
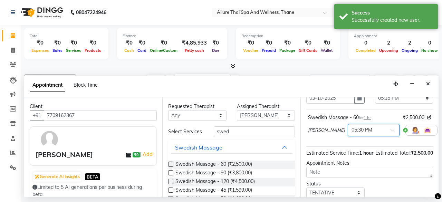
scroll to position [94, 0]
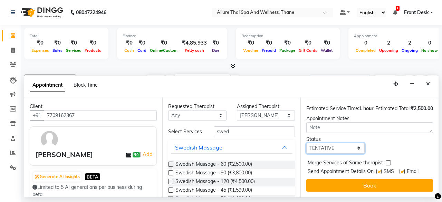
click at [334, 143] on select "Select TENTATIVE CONFIRM CHECK-IN UPCOMING" at bounding box center [335, 148] width 58 height 11
select select "check-in"
click at [306, 143] on select "Select TENTATIVE CONFIRM CHECK-IN UPCOMING" at bounding box center [335, 148] width 58 height 11
click at [380, 169] on label at bounding box center [378, 171] width 5 height 5
click at [380, 170] on input "checkbox" at bounding box center [378, 172] width 4 height 4
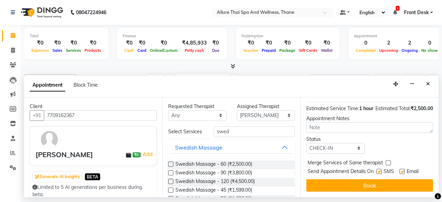
checkbox input "false"
click at [403, 169] on label at bounding box center [401, 171] width 5 height 5
click at [403, 170] on input "checkbox" at bounding box center [401, 172] width 4 height 4
checkbox input "false"
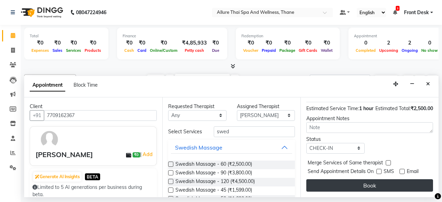
click at [371, 179] on button "Book" at bounding box center [369, 185] width 127 height 12
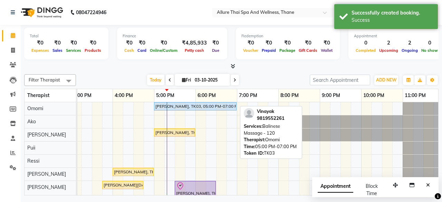
click at [224, 109] on link "[PERSON_NAME], TK03, 05:00 PM-07:00 PM, Balinese Massage - 120" at bounding box center [195, 106] width 82 height 8
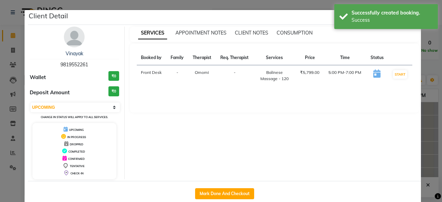
click at [275, 78] on div "Balinese Massage - 120" at bounding box center [274, 75] width 34 height 12
click at [373, 72] on icon at bounding box center [376, 73] width 7 height 8
click at [368, 71] on td at bounding box center [377, 75] width 22 height 21
click at [91, 107] on select "Select IN SERVICE CONFIRMED TENTATIVE CHECK IN MARK DONE DROPPED UPCOMING" at bounding box center [74, 107] width 89 height 10
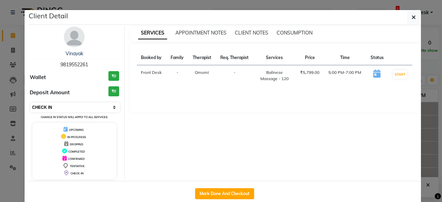
click at [30, 102] on select "Select IN SERVICE CONFIRMED TENTATIVE CHECK IN MARK DONE DROPPED UPCOMING" at bounding box center [74, 107] width 89 height 10
click at [402, 70] on button "START" at bounding box center [400, 74] width 14 height 9
select select "1"
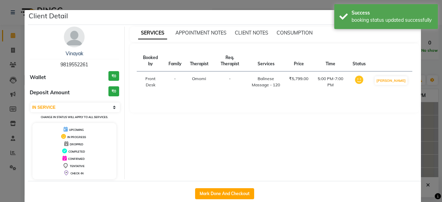
click at [423, 121] on ngb-modal-window "Client Detail Vinayak 9819552261 Wallet ₹0 Deposit Amount ₹0 Select IN SERVICE …" at bounding box center [221, 101] width 442 height 202
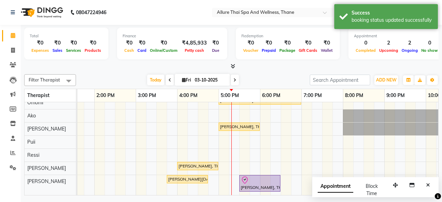
scroll to position [0, 0]
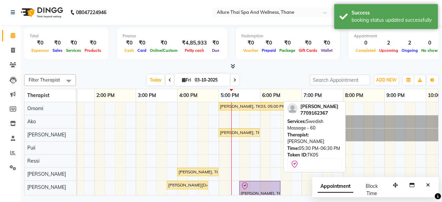
click at [258, 188] on div at bounding box center [260, 186] width 38 height 8
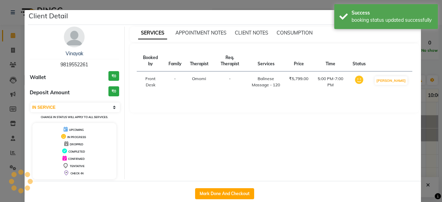
select select "8"
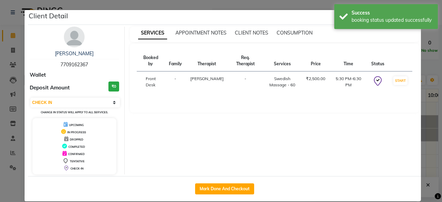
click at [434, 95] on ngb-modal-window "Client Detail Siddharth Dalvi 7709162367 Wallet Deposit Amount ₹0 Select IN SER…" at bounding box center [221, 101] width 442 height 202
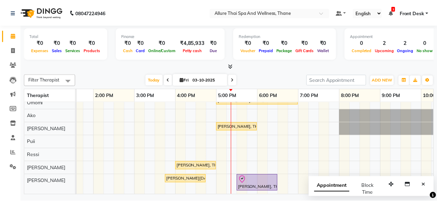
scroll to position [10, 0]
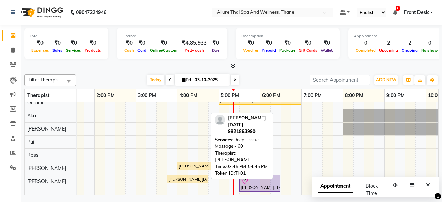
click at [179, 176] on div "[PERSON_NAME][DATE], TK01, 03:45 PM-04:45 PM, Deep Tissue Massage - 60" at bounding box center [187, 179] width 40 height 6
select select "1"
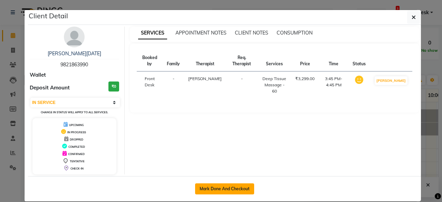
click at [210, 191] on button "Mark Done And Checkout" at bounding box center [224, 188] width 59 height 11
select select "8525"
select select "service"
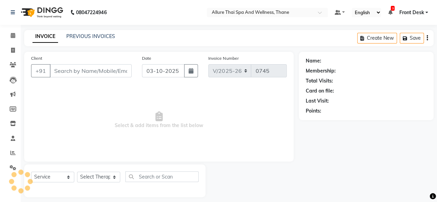
type input "9821863990"
select select "91479"
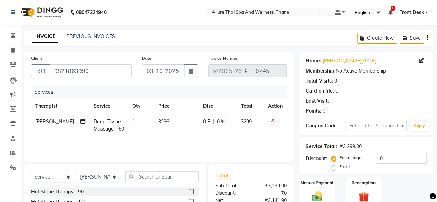
click at [101, 123] on span "Deep Tissue Massage - 60" at bounding box center [109, 124] width 30 height 13
select select "91479"
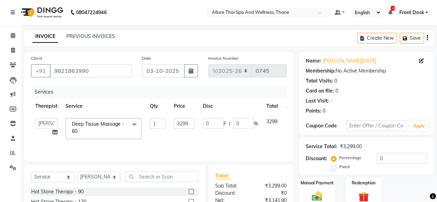
click at [101, 123] on span "Deep Tissue Massage - 60" at bounding box center [98, 127] width 52 height 13
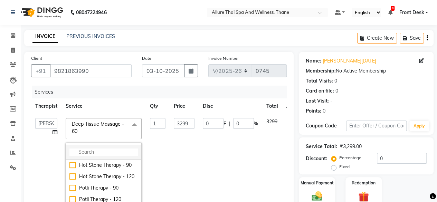
click at [85, 149] on input "multiselect-search" at bounding box center [103, 151] width 68 height 7
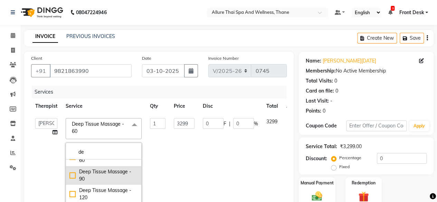
scroll to position [31, 0]
type input "de"
click at [72, 176] on div "Deep Tissue Massage - 90" at bounding box center [103, 175] width 68 height 14
checkbox input "false"
checkbox input "true"
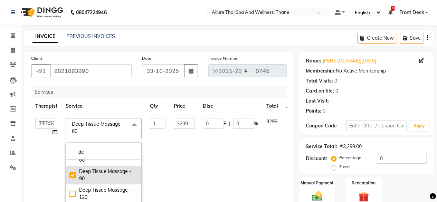
type input "4799"
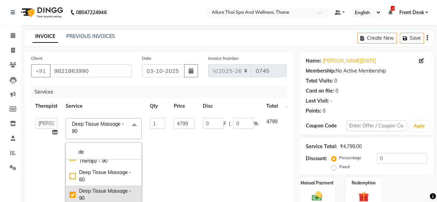
scroll to position [11, 0]
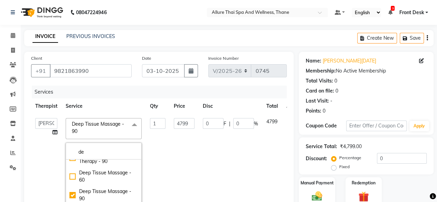
click at [372, 152] on div "Service Total: ₹4,799.00 Discount: Percentage Fixed 0" at bounding box center [365, 155] width 121 height 31
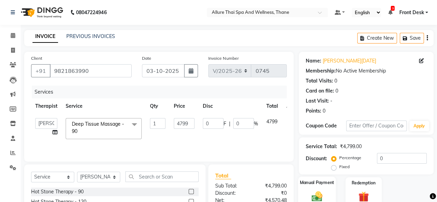
scroll to position [74, 0]
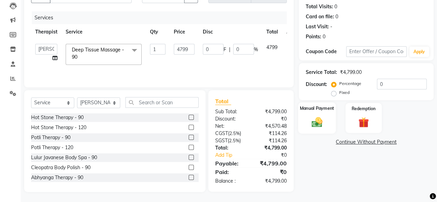
click at [314, 116] on img at bounding box center [317, 122] width 18 height 12
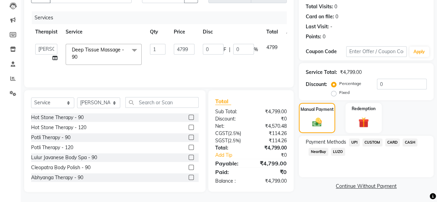
click at [397, 142] on span "CARD" at bounding box center [392, 142] width 15 height 8
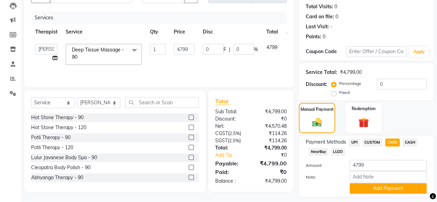
scroll to position [92, 0]
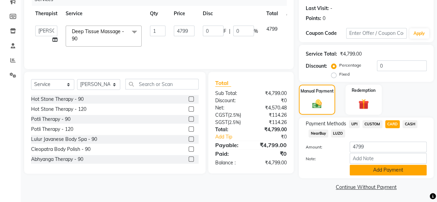
click at [379, 169] on button "Add Payment" at bounding box center [387, 170] width 77 height 11
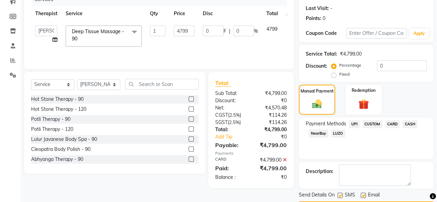
scroll to position [112, 0]
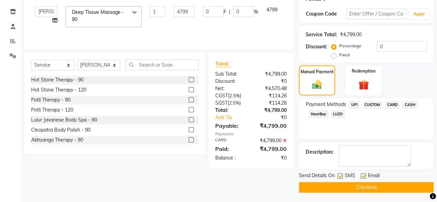
click at [362, 177] on label at bounding box center [362, 175] width 5 height 5
click at [362, 177] on input "checkbox" at bounding box center [362, 176] width 4 height 4
checkbox input "false"
click at [341, 174] on label at bounding box center [339, 175] width 5 height 5
click at [341, 174] on input "checkbox" at bounding box center [339, 176] width 4 height 4
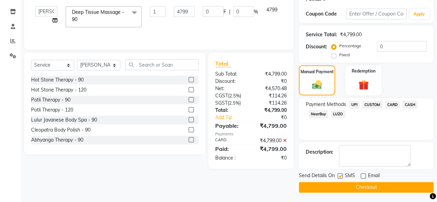
checkbox input "false"
click at [357, 185] on button "Checkout" at bounding box center [366, 187] width 135 height 11
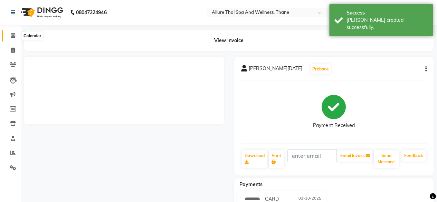
click at [9, 38] on span at bounding box center [13, 36] width 12 height 8
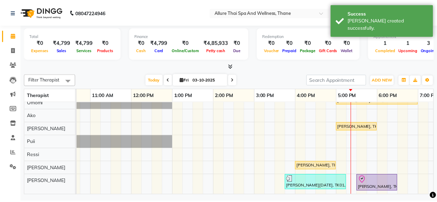
scroll to position [0, 69]
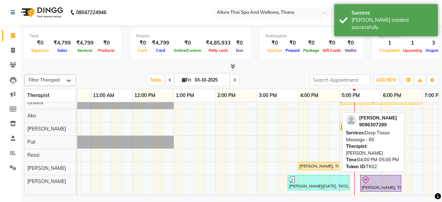
click at [319, 163] on div "[PERSON_NAME], TK02, 04:00 PM-05:00 PM, Deep Tissue Massage - 60" at bounding box center [319, 166] width 40 height 6
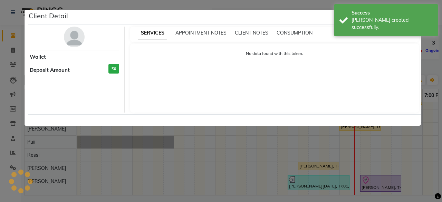
select select "1"
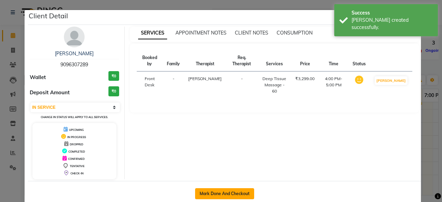
click at [225, 194] on button "Mark Done And Checkout" at bounding box center [224, 193] width 59 height 11
select select "8525"
select select "service"
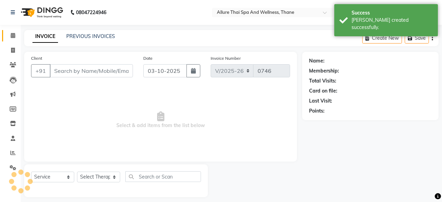
select select "3"
type input "9096307289"
select select "91478"
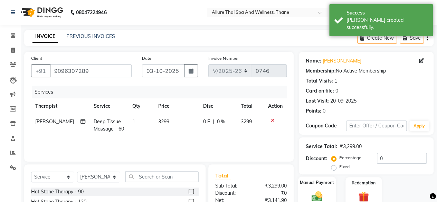
click at [320, 188] on div "Manual Payment" at bounding box center [317, 191] width 38 height 31
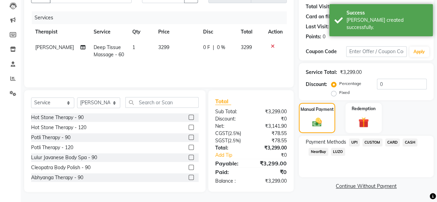
click at [353, 142] on span "UPI" at bounding box center [354, 142] width 11 height 8
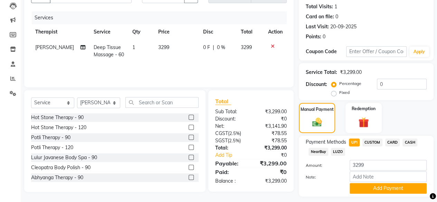
scroll to position [92, 0]
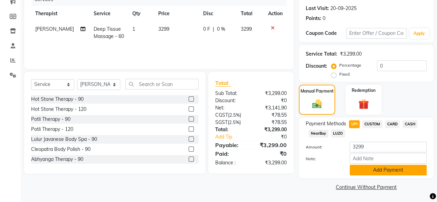
click at [368, 171] on button "Add Payment" at bounding box center [387, 170] width 77 height 11
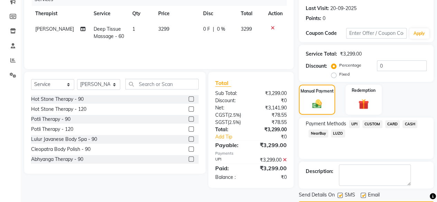
scroll to position [112, 0]
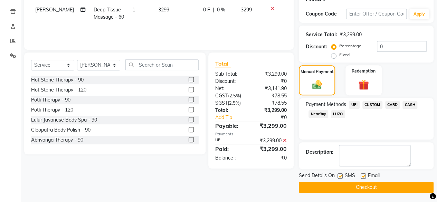
click at [361, 175] on label at bounding box center [362, 175] width 5 height 5
click at [361, 175] on input "checkbox" at bounding box center [362, 176] width 4 height 4
checkbox input "false"
click at [339, 174] on label at bounding box center [339, 175] width 5 height 5
click at [339, 174] on input "checkbox" at bounding box center [339, 176] width 4 height 4
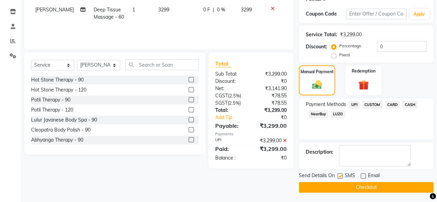
checkbox input "false"
click at [354, 188] on button "Checkout" at bounding box center [366, 187] width 135 height 11
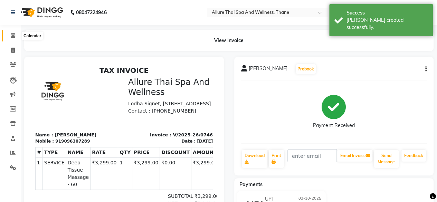
click at [11, 33] on icon at bounding box center [13, 35] width 4 height 5
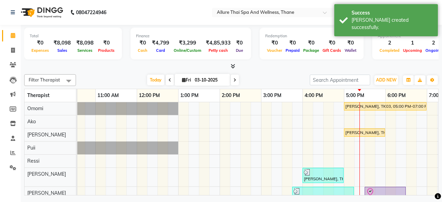
scroll to position [0, 97]
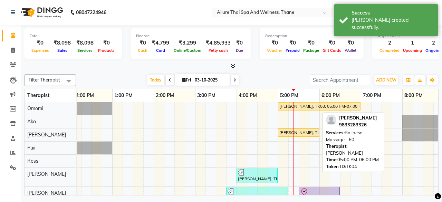
click at [289, 135] on link "Ninaad Sarang, TK04, 05:00 PM-06:00 PM, Balinese Massage - 60" at bounding box center [298, 132] width 41 height 8
select select "1"
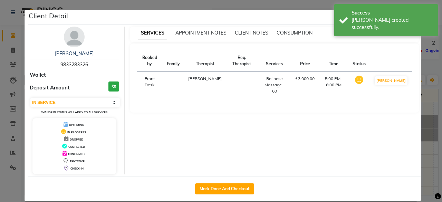
click at [427, 71] on ngb-modal-window "Client Detail Ninaad Sarang 9833283326 Wallet Deposit Amount ₹0 Select IN SERVI…" at bounding box center [221, 101] width 442 height 202
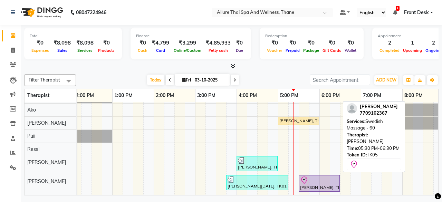
click at [311, 179] on div "Siddharth Dalvi, TK05, 05:30 PM-06:30 PM, Swedish Massage - 60" at bounding box center [319, 183] width 40 height 14
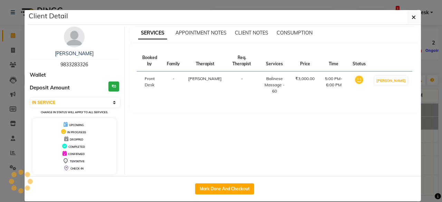
select select "8"
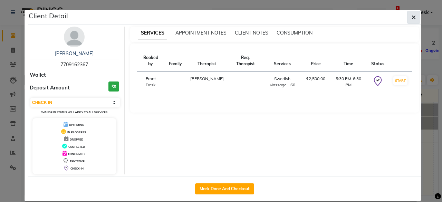
click at [411, 18] on icon "button" at bounding box center [413, 17] width 4 height 6
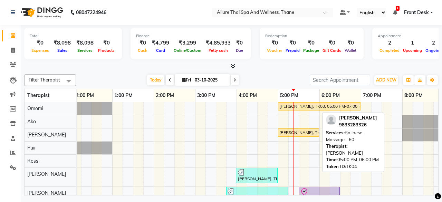
click at [302, 133] on div "Ninaad Sarang, TK04, 05:00 PM-06:00 PM, Balinese Massage - 60" at bounding box center [299, 132] width 40 height 6
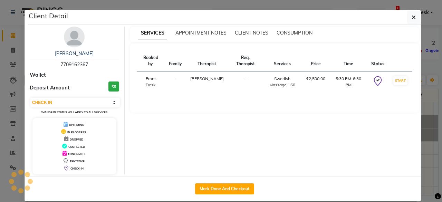
select select "1"
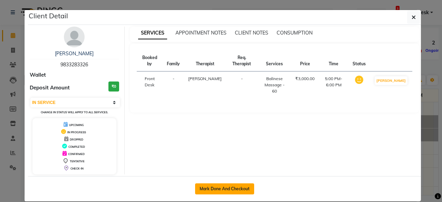
click at [224, 191] on button "Mark Done And Checkout" at bounding box center [224, 188] width 59 height 11
select select "8525"
select select "service"
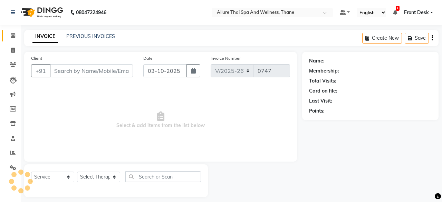
select select "3"
type input "9833283326"
select select "84282"
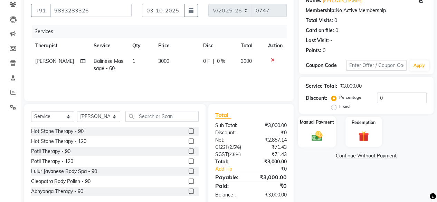
click at [322, 143] on div "Manual Payment" at bounding box center [317, 131] width 38 height 31
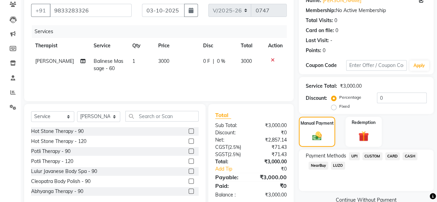
click at [407, 155] on span "CASH" at bounding box center [409, 156] width 15 height 8
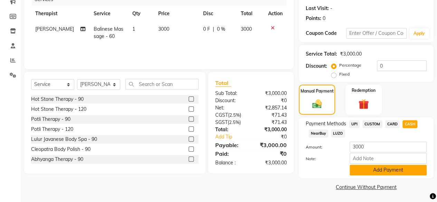
click at [394, 165] on button "Add Payment" at bounding box center [387, 170] width 77 height 11
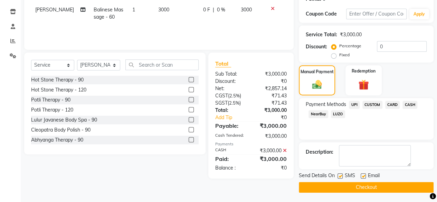
click at [365, 176] on label at bounding box center [362, 175] width 5 height 5
click at [365, 176] on input "checkbox" at bounding box center [362, 176] width 4 height 4
checkbox input "false"
click at [340, 175] on label at bounding box center [339, 175] width 5 height 5
click at [340, 175] on input "checkbox" at bounding box center [339, 176] width 4 height 4
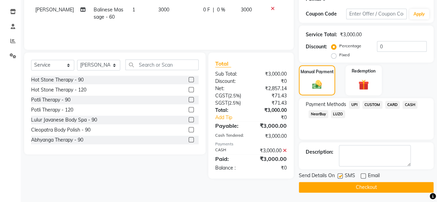
checkbox input "false"
click at [352, 184] on button "Checkout" at bounding box center [366, 187] width 135 height 11
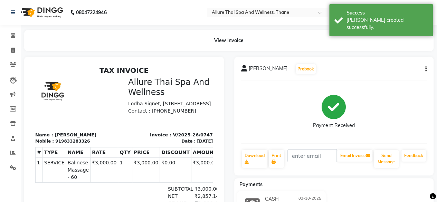
click at [2, 38] on li "Calendar" at bounding box center [10, 35] width 21 height 15
click at [8, 37] on span at bounding box center [13, 36] width 12 height 8
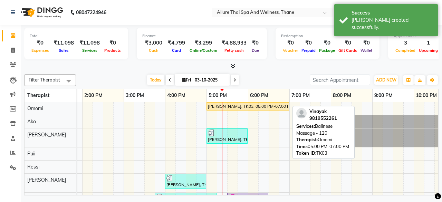
click at [259, 108] on div "[PERSON_NAME], TK03, 05:00 PM-07:00 PM, Balinese Massage - 120" at bounding box center [247, 106] width 81 height 6
select select "1"
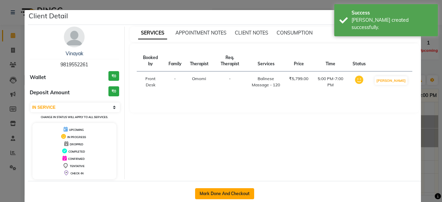
click at [232, 188] on button "Mark Done And Checkout" at bounding box center [224, 193] width 59 height 11
select select "8525"
select select "service"
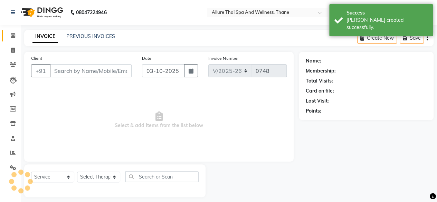
type input "9819552261"
select select "84280"
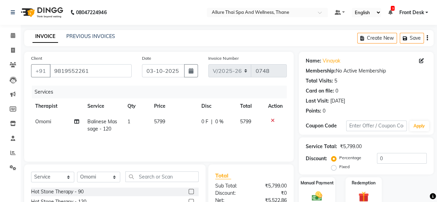
click at [105, 129] on span "Balinese Massage - 120" at bounding box center [102, 124] width 30 height 13
select select "84280"
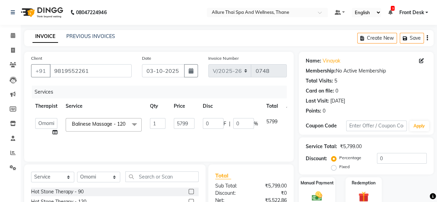
click at [105, 128] on span "Balinese Massage - 120 x" at bounding box center [100, 123] width 60 height 7
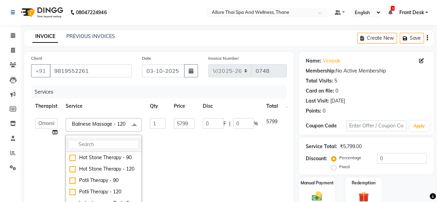
click at [88, 148] on input "multiselect-search" at bounding box center [103, 144] width 68 height 7
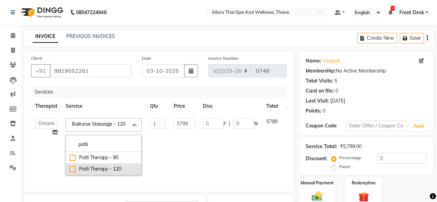
type input "potli"
click at [69, 173] on div "Potli Therapy - 120" at bounding box center [103, 168] width 68 height 7
checkbox input "true"
type input "7399"
click at [339, 167] on label "Fixed" at bounding box center [344, 167] width 10 height 6
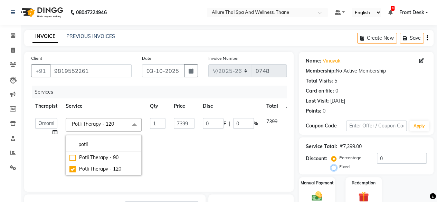
click at [335, 167] on input "Fixed" at bounding box center [334, 166] width 5 height 5
radio input "true"
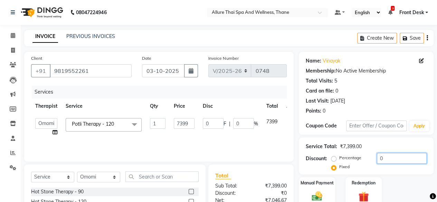
click at [381, 162] on input "0" at bounding box center [402, 158] width 50 height 11
type input "3"
type input "0.04"
type input "39"
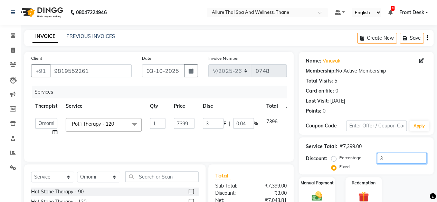
type input "39"
type input "0.53"
type input "399"
type input "5.39"
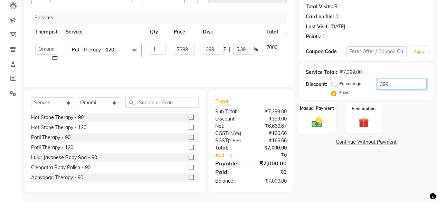
type input "399"
click at [318, 121] on img at bounding box center [317, 122] width 18 height 12
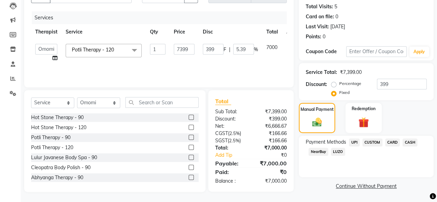
click at [349, 144] on span "UPI" at bounding box center [354, 142] width 11 height 8
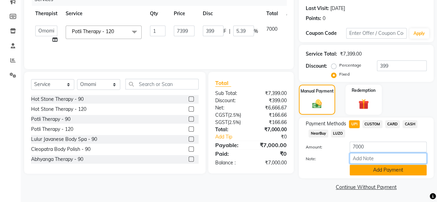
drag, startPoint x: 363, startPoint y: 162, endPoint x: 368, endPoint y: 170, distance: 9.4
click at [368, 170] on div "Amount: 7000 Note: Add Payment" at bounding box center [365, 158] width 121 height 34
click at [354, 169] on button "Add Payment" at bounding box center [387, 170] width 77 height 11
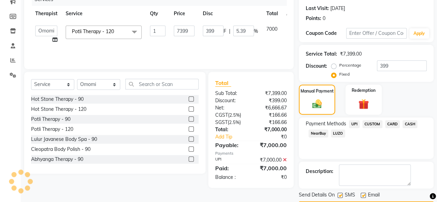
scroll to position [112, 0]
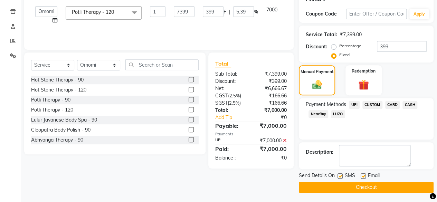
click at [362, 174] on label at bounding box center [362, 175] width 5 height 5
click at [362, 174] on input "checkbox" at bounding box center [362, 176] width 4 height 4
checkbox input "false"
click at [339, 175] on label at bounding box center [339, 175] width 5 height 5
click at [339, 175] on input "checkbox" at bounding box center [339, 176] width 4 height 4
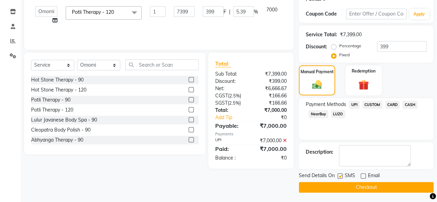
checkbox input "false"
click at [353, 188] on button "Checkout" at bounding box center [366, 187] width 135 height 11
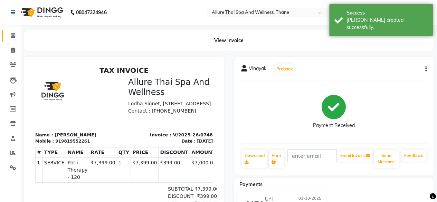
click at [12, 31] on link "Calendar" at bounding box center [10, 35] width 17 height 11
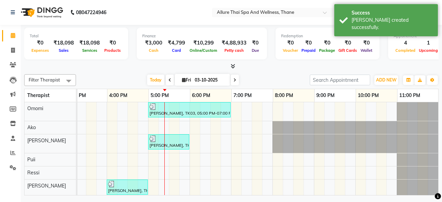
scroll to position [28, 0]
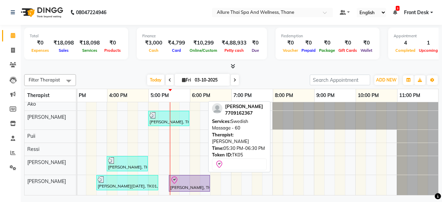
click at [179, 176] on div at bounding box center [189, 180] width 38 height 8
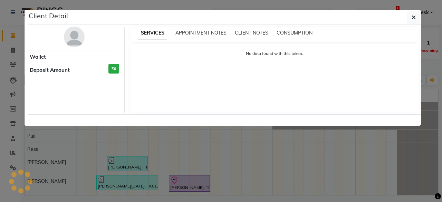
select select "8"
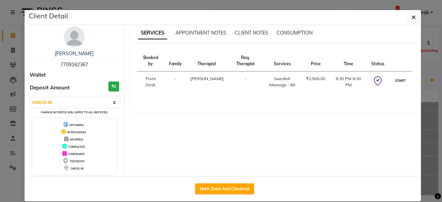
click at [397, 76] on button "START" at bounding box center [400, 80] width 14 height 9
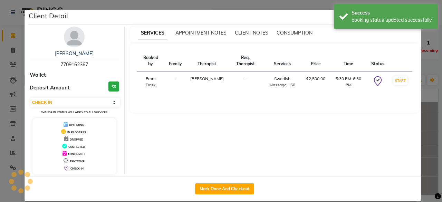
scroll to position [26, 265]
click at [428, 138] on ngb-modal-window "Client Detail Siddharth Dalvi 7709162367 Wallet Deposit Amount ₹0 Select IN SER…" at bounding box center [221, 101] width 442 height 202
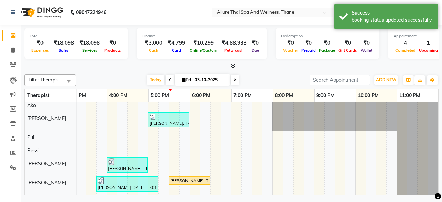
scroll to position [0, 0]
